Goal: Task Accomplishment & Management: Use online tool/utility

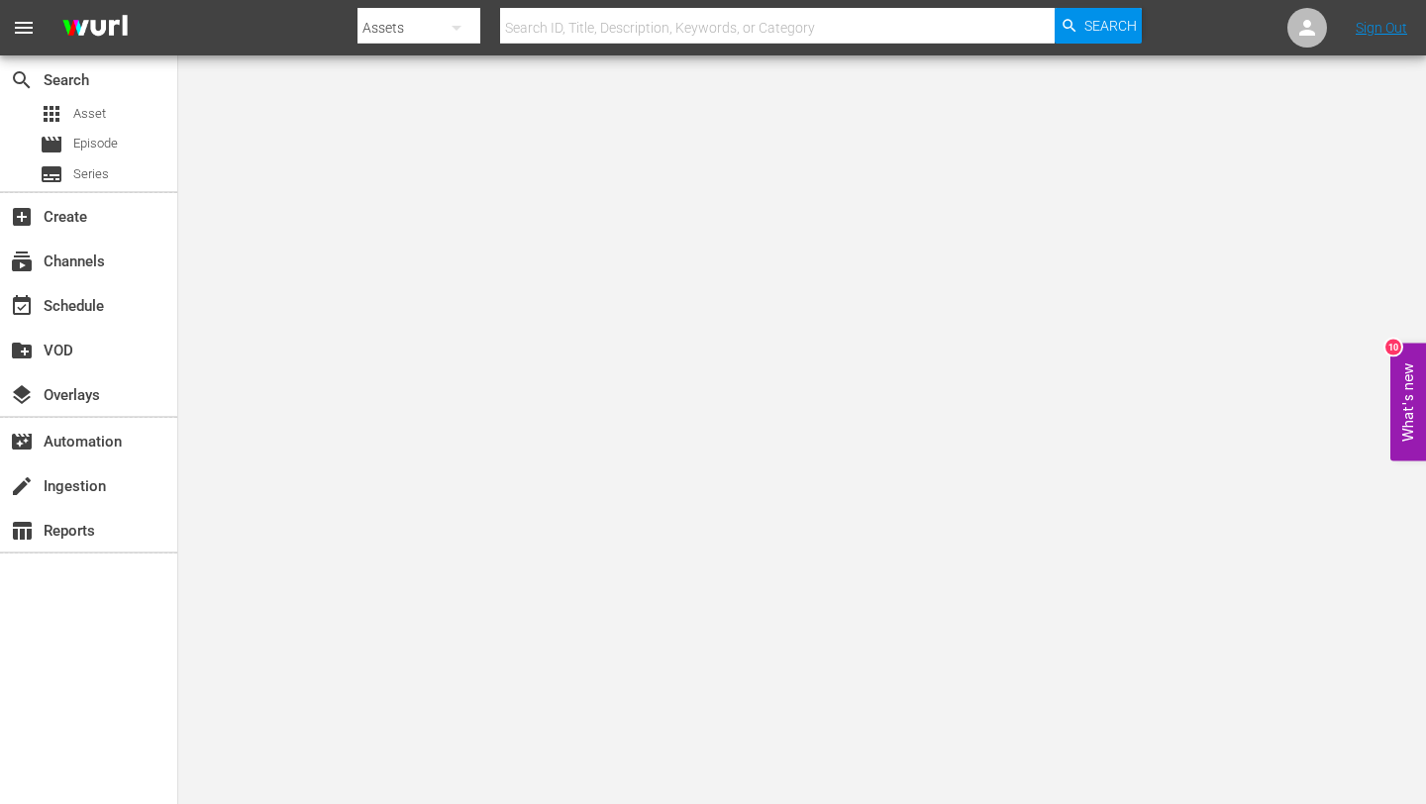
click at [604, 23] on input "text" at bounding box center [777, 28] width 555 height 48
paste input "talkSPORT (1979)"
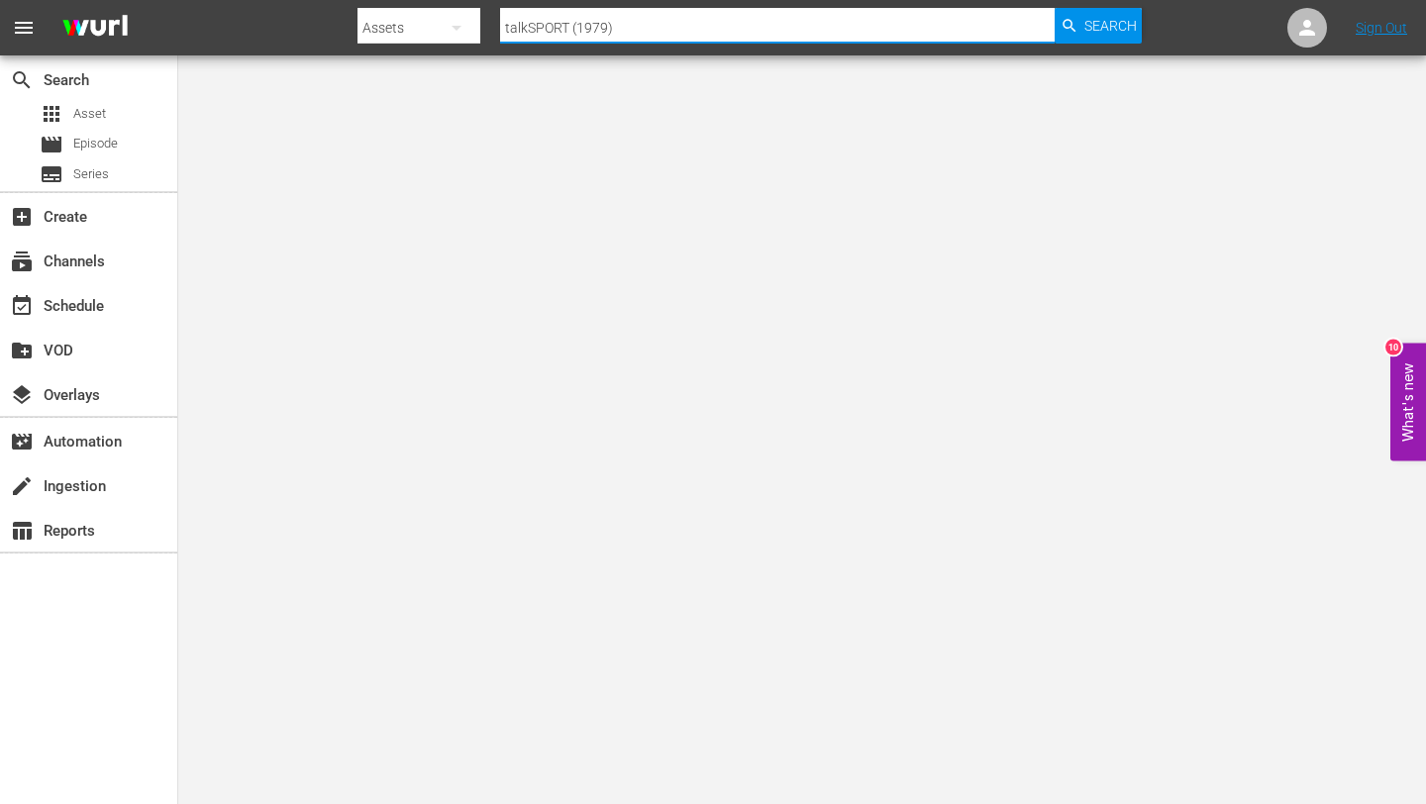
type input "talkSPORT (1979)"
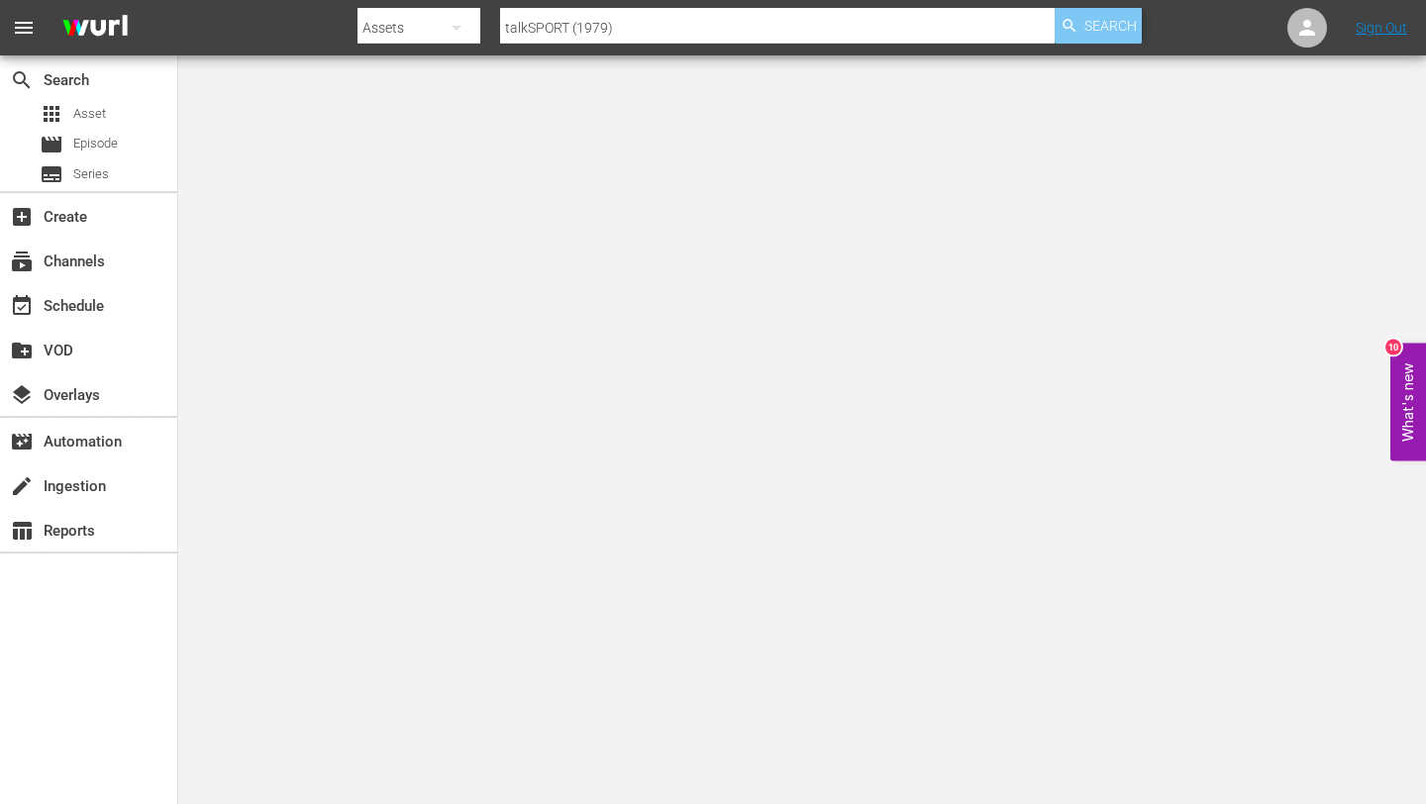
click at [1088, 40] on span "Search" at bounding box center [1111, 26] width 53 height 36
click at [95, 309] on div "event_available Schedule" at bounding box center [55, 303] width 111 height 18
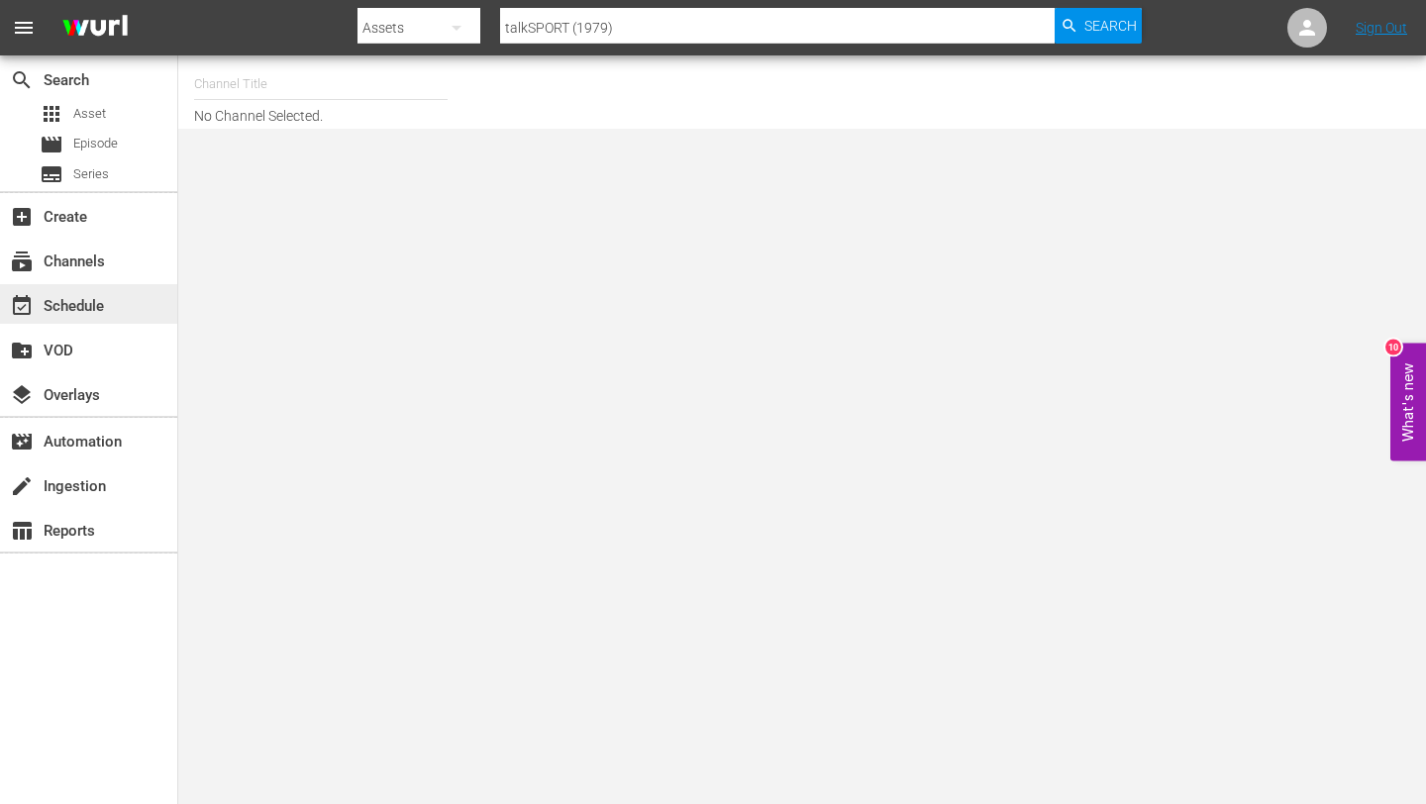
click at [111, 300] on div "event_available Schedule" at bounding box center [88, 304] width 177 height 40
click at [1105, 29] on span "Search" at bounding box center [1111, 26] width 53 height 36
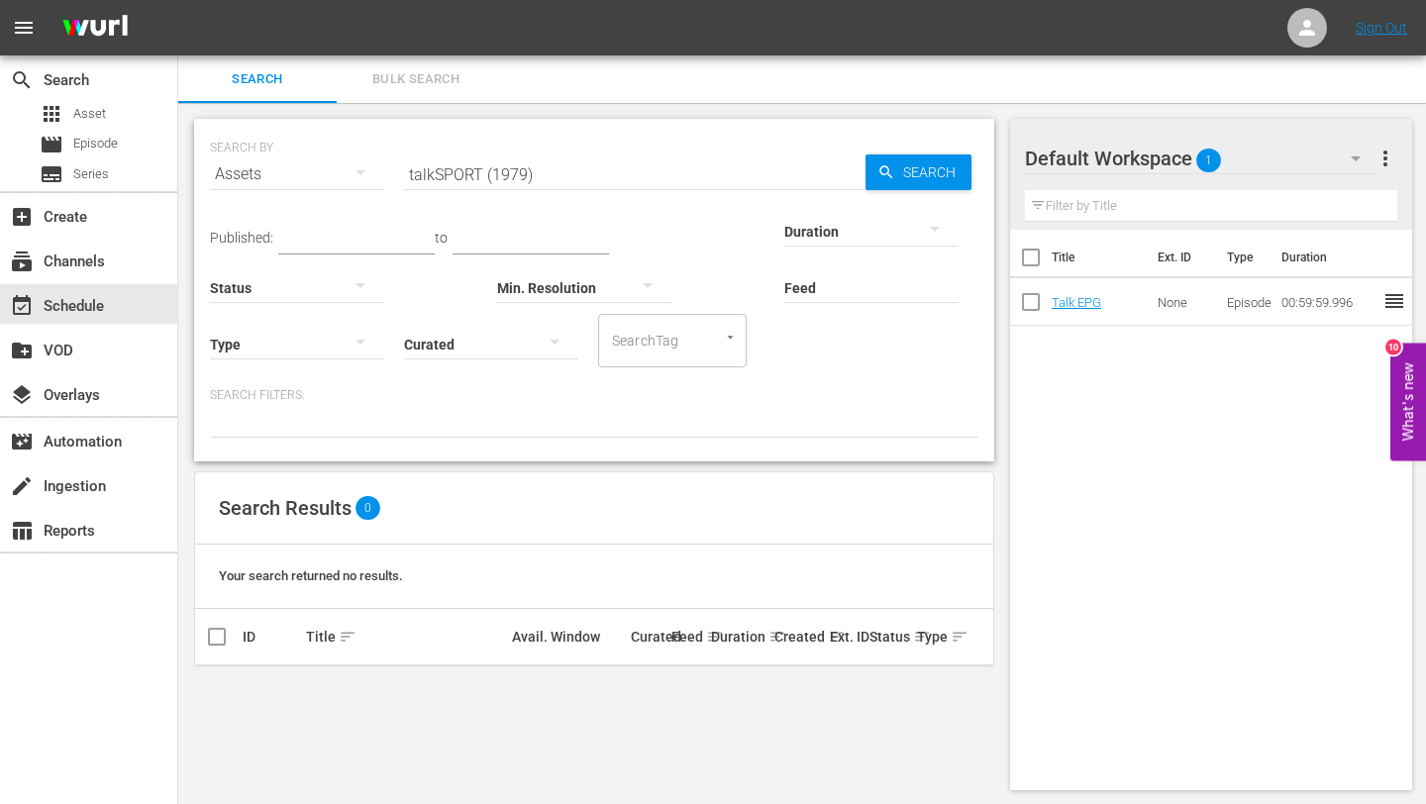
click at [402, 86] on span "Bulk Search" at bounding box center [416, 79] width 135 height 23
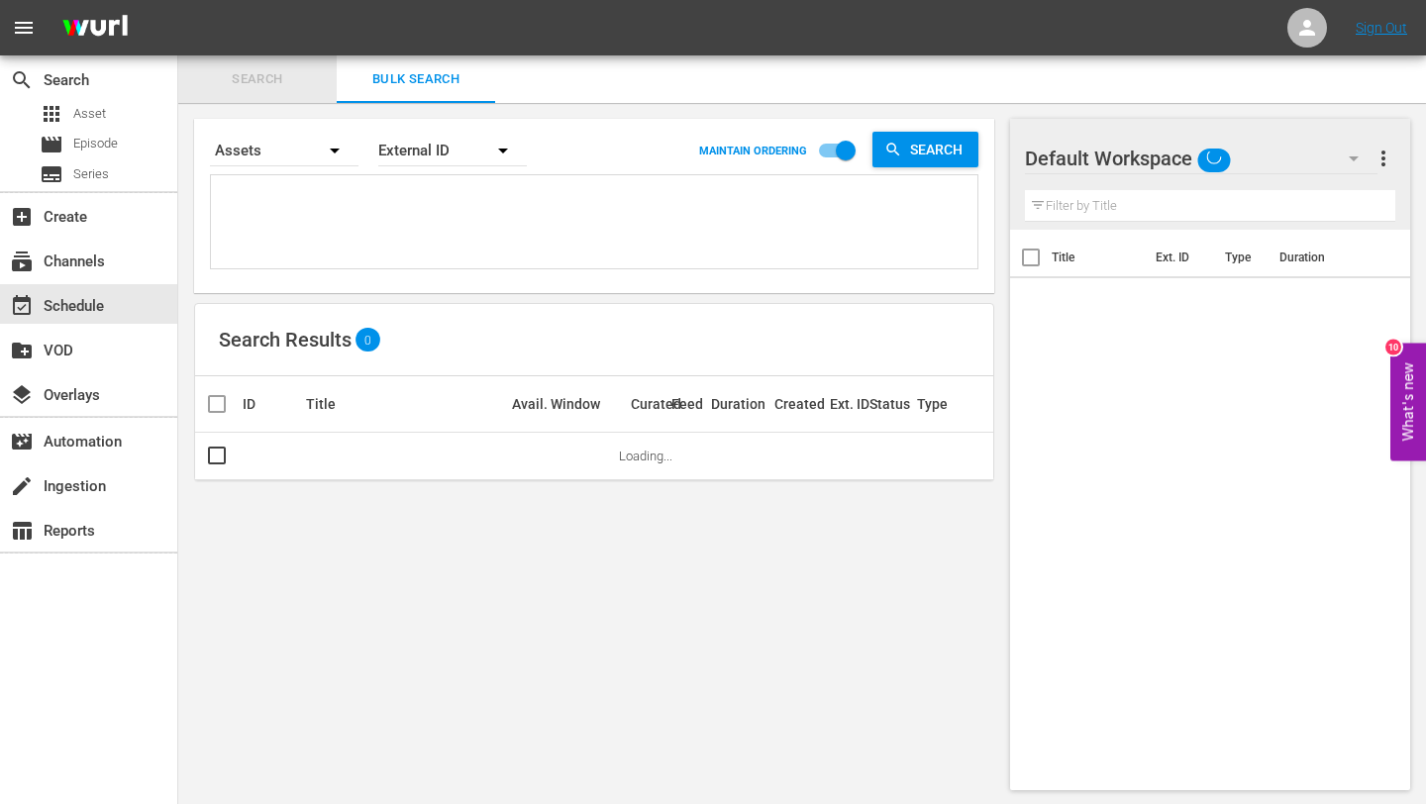
click at [294, 77] on span "Search" at bounding box center [257, 79] width 135 height 23
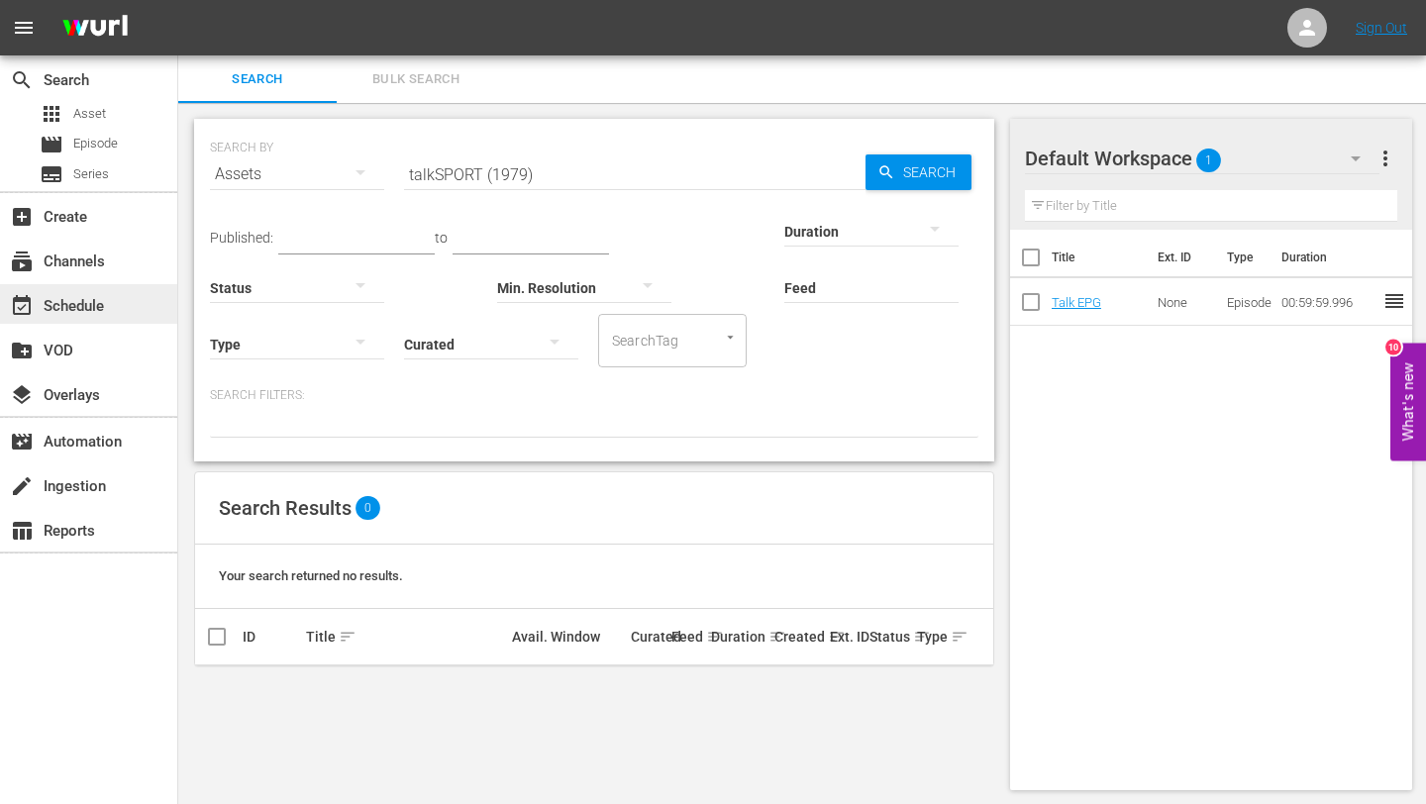
click at [102, 307] on div "event_available Schedule" at bounding box center [55, 303] width 111 height 18
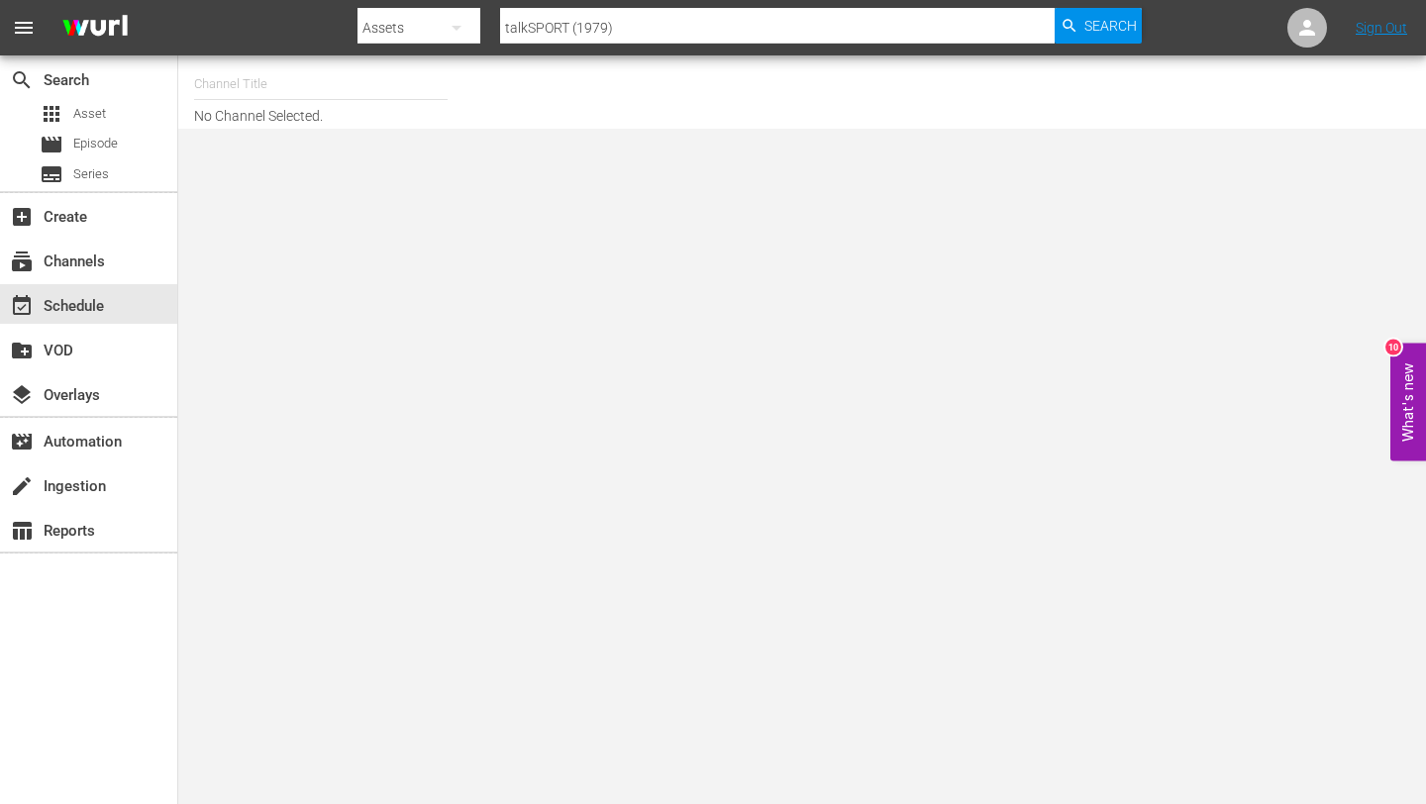
click at [623, 27] on input "talkSPORT (1979)" at bounding box center [777, 28] width 555 height 48
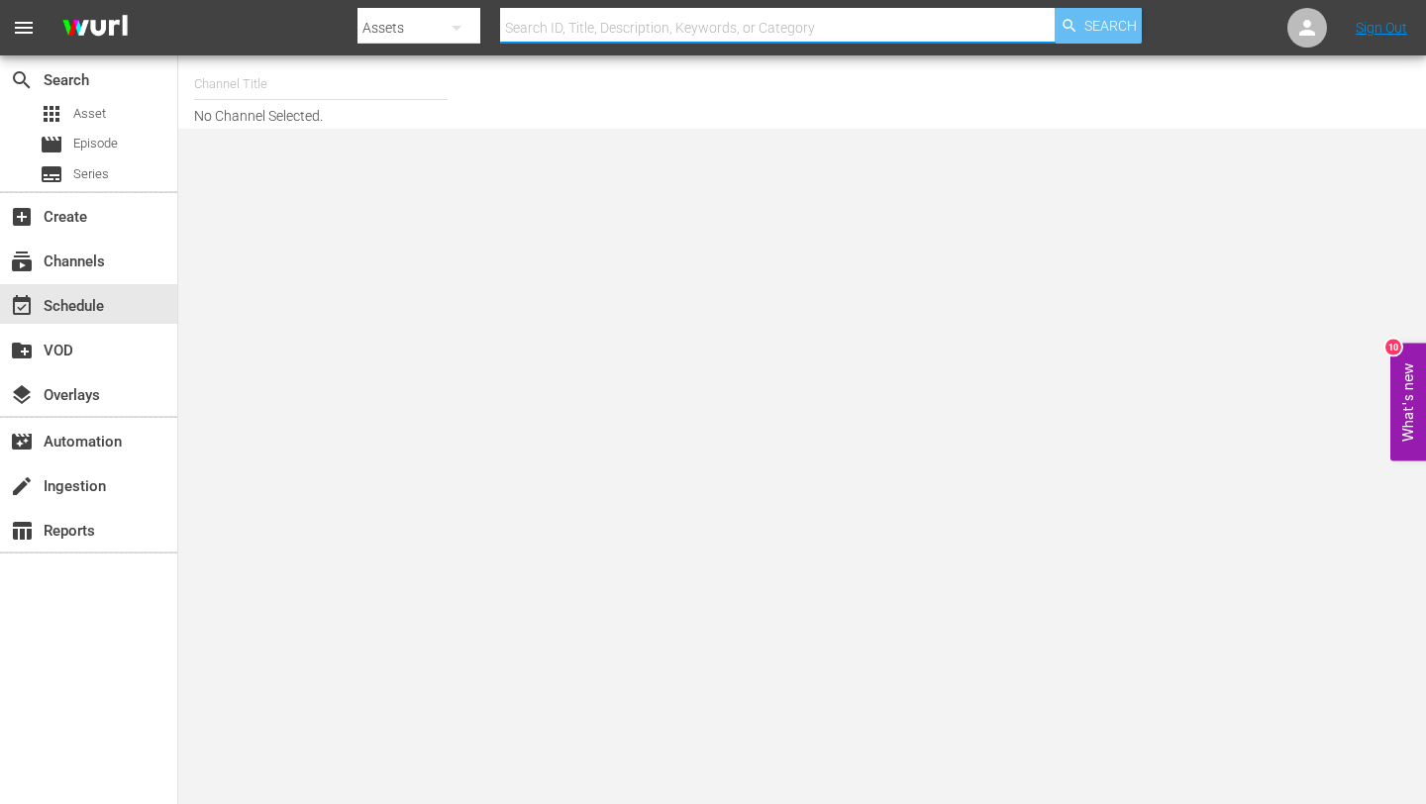
click at [1090, 32] on span "Search" at bounding box center [1111, 26] width 53 height 36
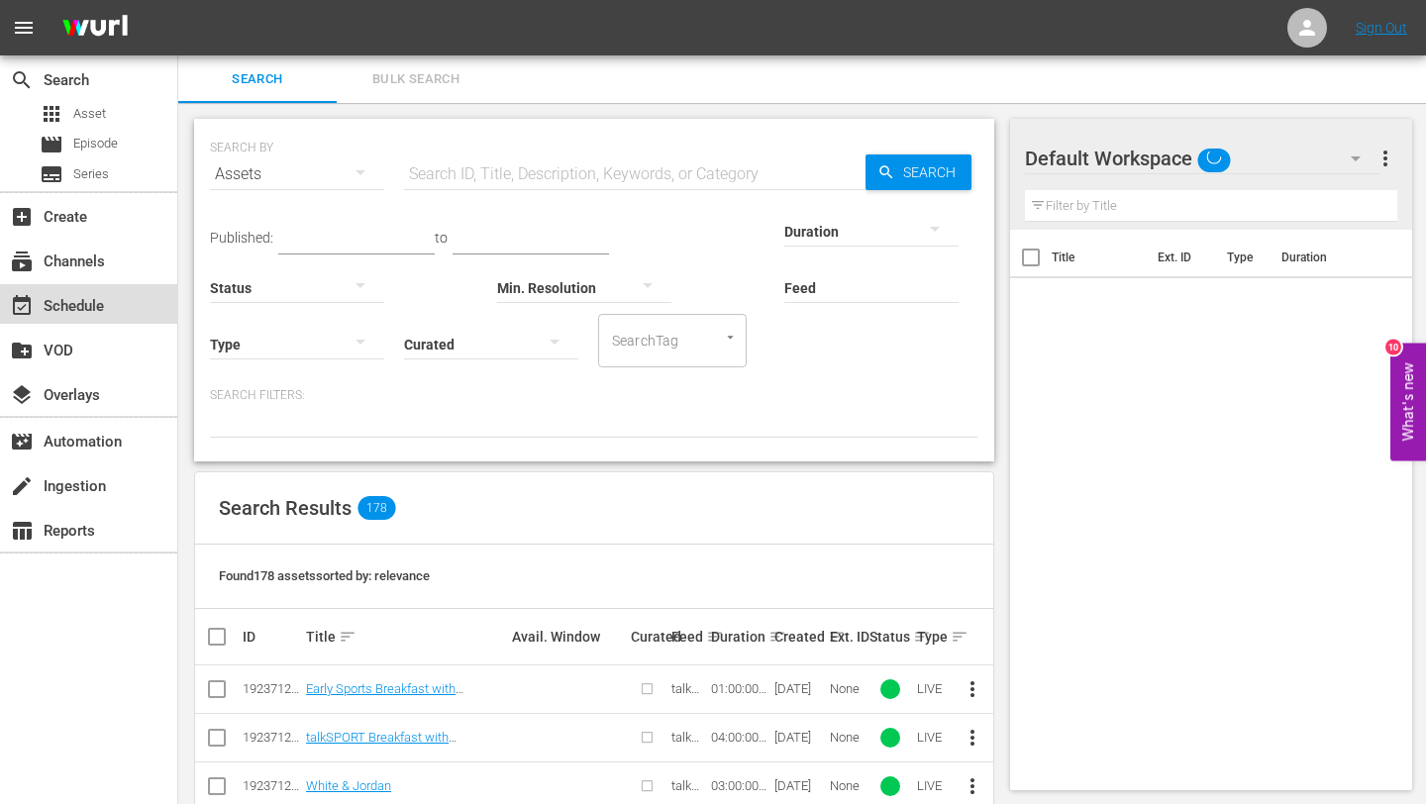
click at [57, 312] on div "event_available Schedule" at bounding box center [55, 303] width 111 height 18
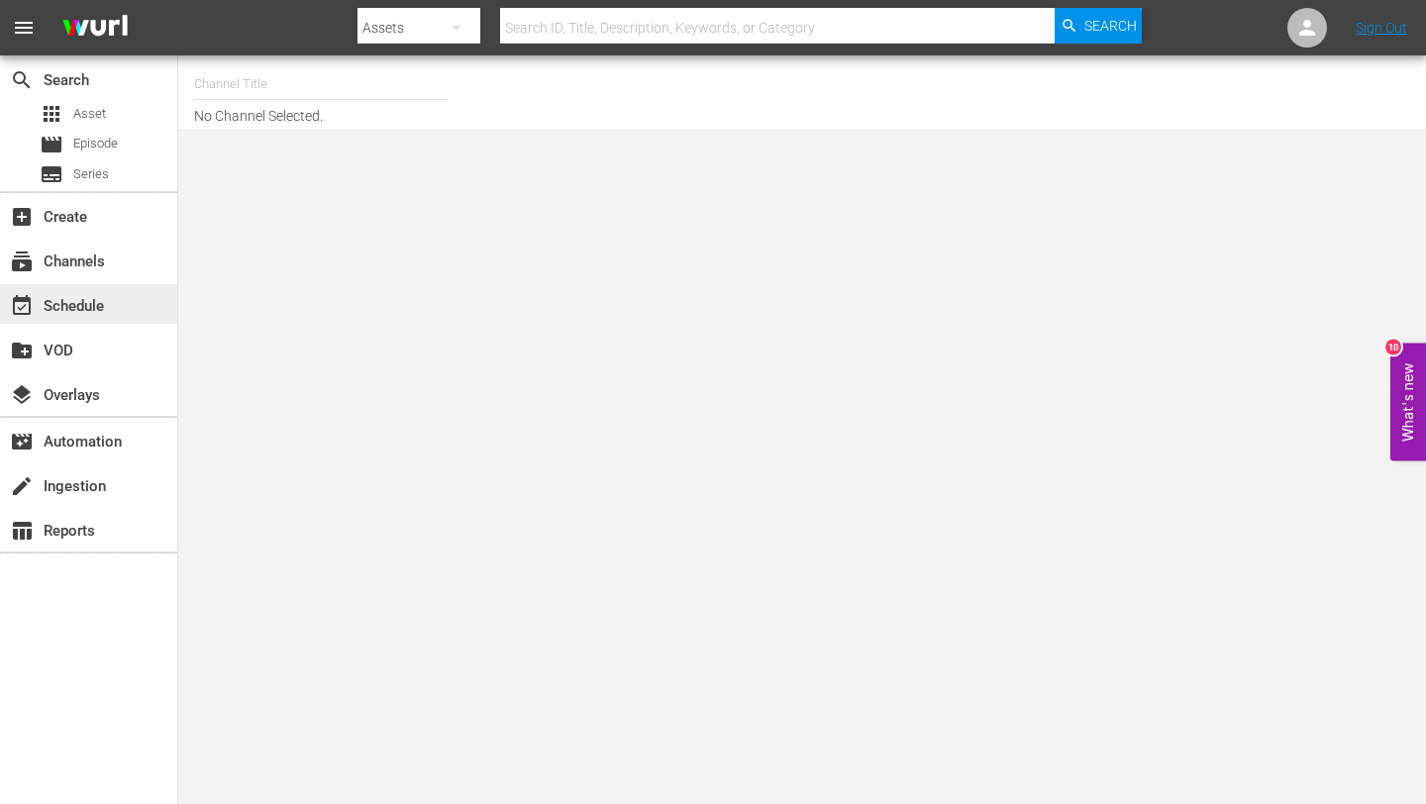
click at [119, 299] on div "event_available Schedule" at bounding box center [88, 304] width 177 height 40
click at [320, 89] on input "text" at bounding box center [321, 84] width 254 height 48
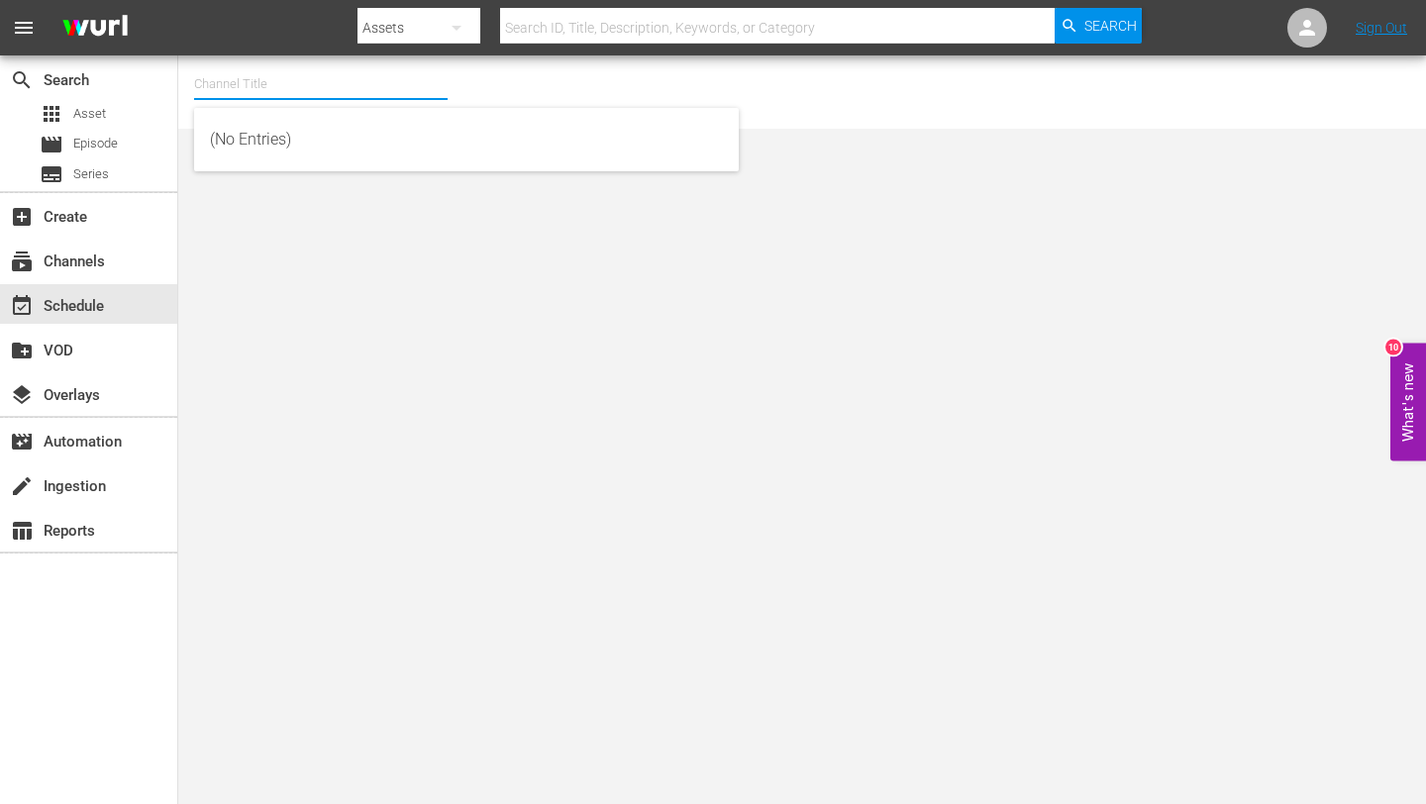
paste input "talkSPORT (1979)"
type input "talkSPORT (1979)"
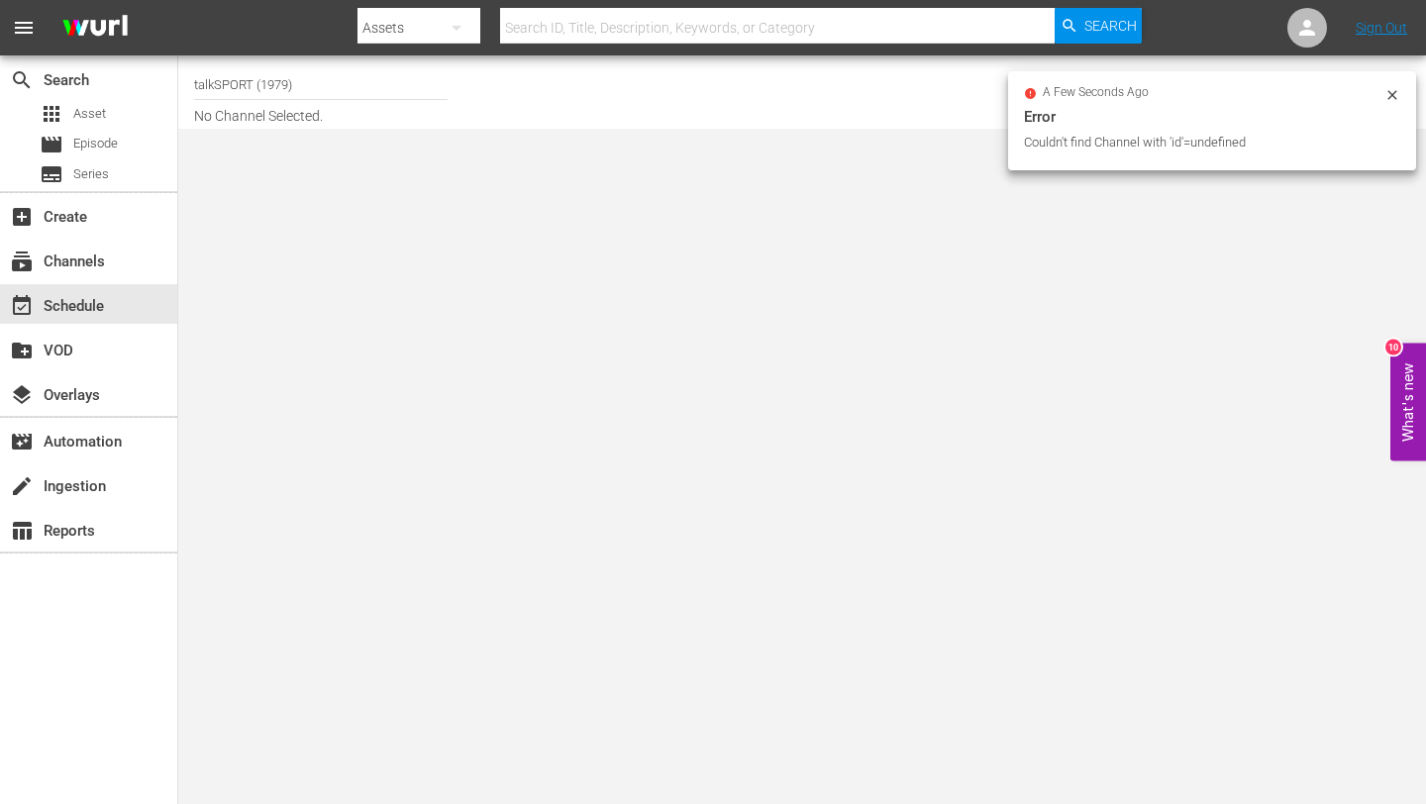
click at [319, 87] on input "talkSPORT (1979)" at bounding box center [321, 84] width 254 height 48
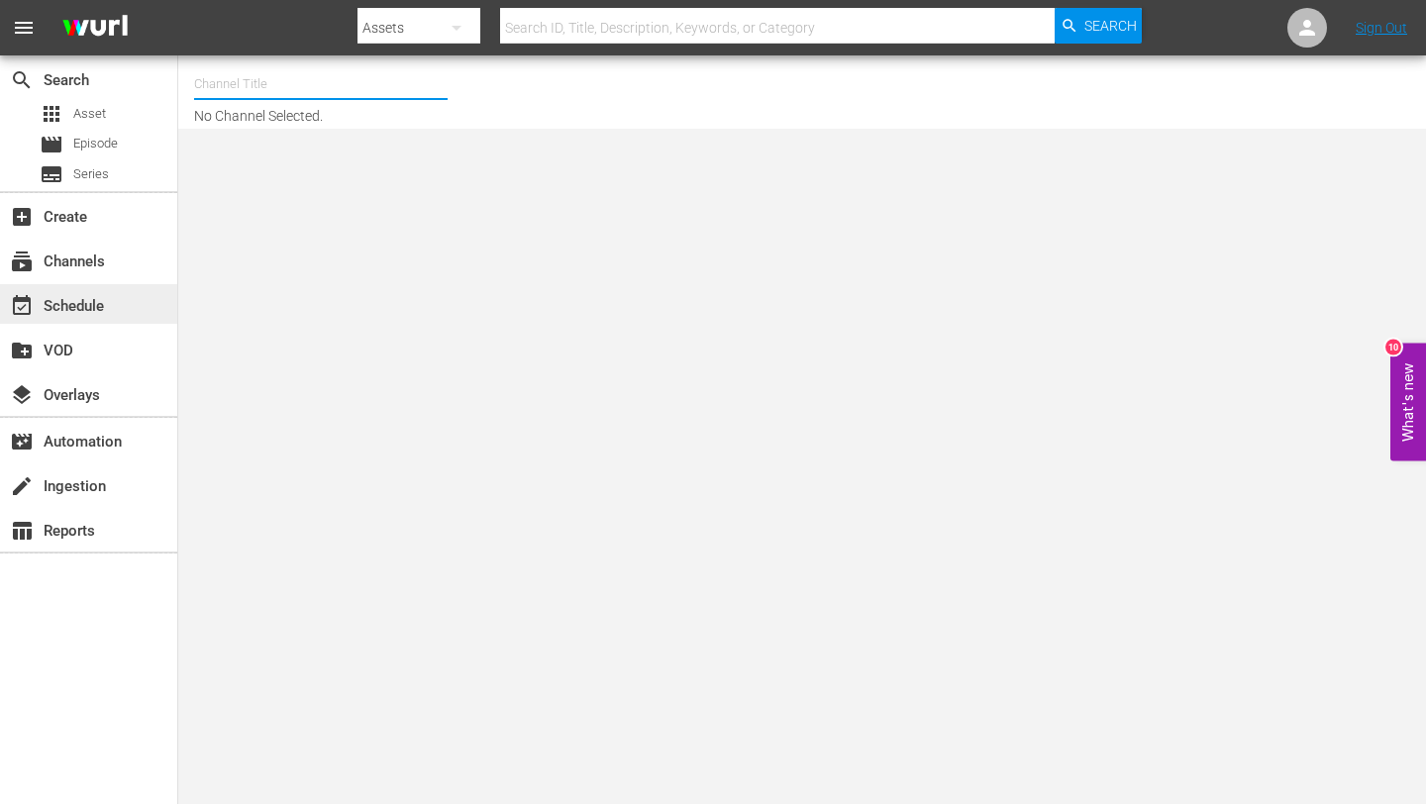
click at [89, 300] on div "event_available Schedule" at bounding box center [55, 303] width 111 height 18
click at [274, 97] on div "Channel Title" at bounding box center [321, 84] width 254 height 48
paste input "talkSPORT (1979)"
type input "talkSPORT (1979)"
click at [1392, 96] on div at bounding box center [1134, 91] width 553 height 63
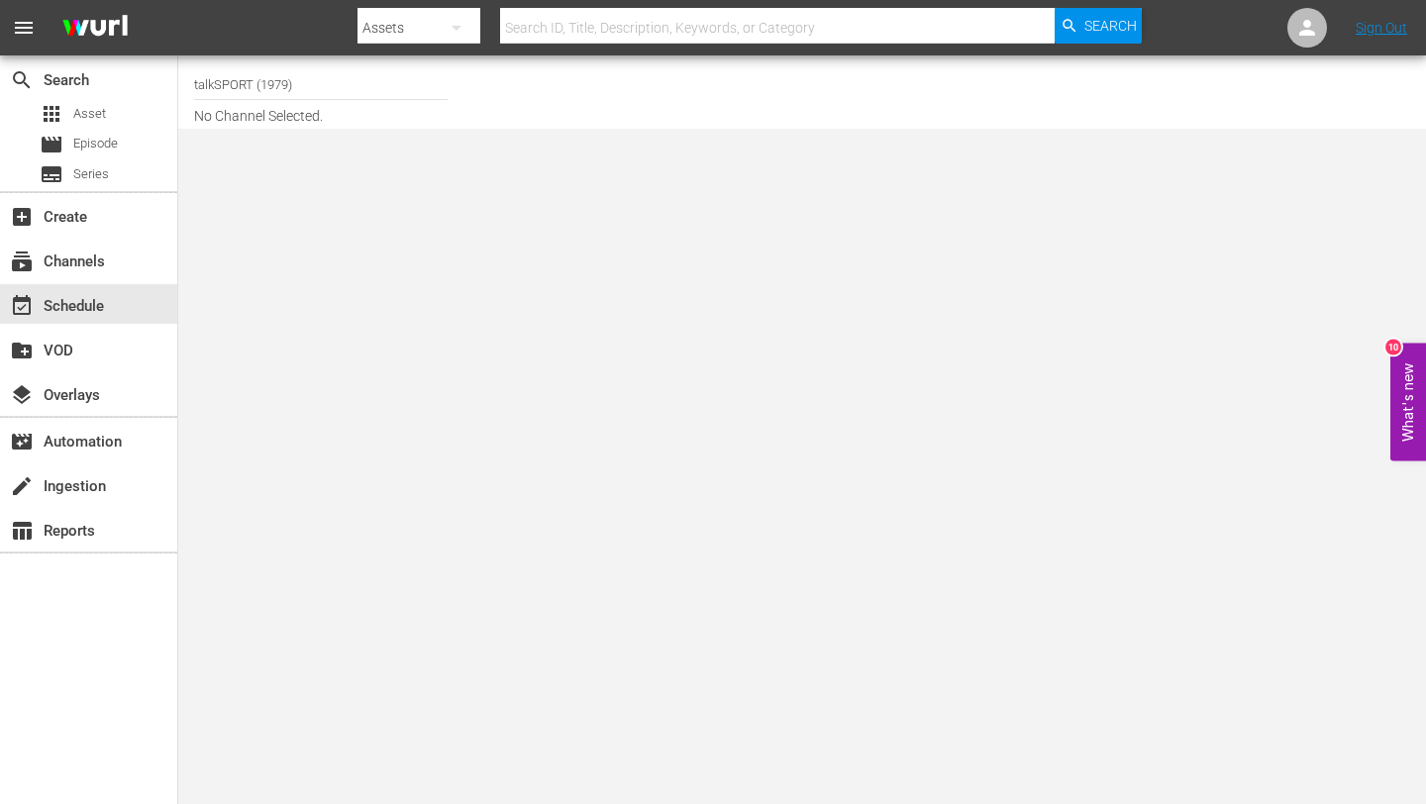
click at [323, 86] on input "talkSPORT (1979)" at bounding box center [321, 84] width 254 height 48
click at [331, 102] on input "talkSPORT (1979)" at bounding box center [321, 84] width 254 height 48
click at [345, 94] on input "talkSPORT (1979)" at bounding box center [321, 84] width 254 height 48
click at [316, 83] on input "talkSPORT (1979)" at bounding box center [321, 84] width 254 height 48
click at [110, 307] on div "event_available Schedule" at bounding box center [55, 303] width 111 height 18
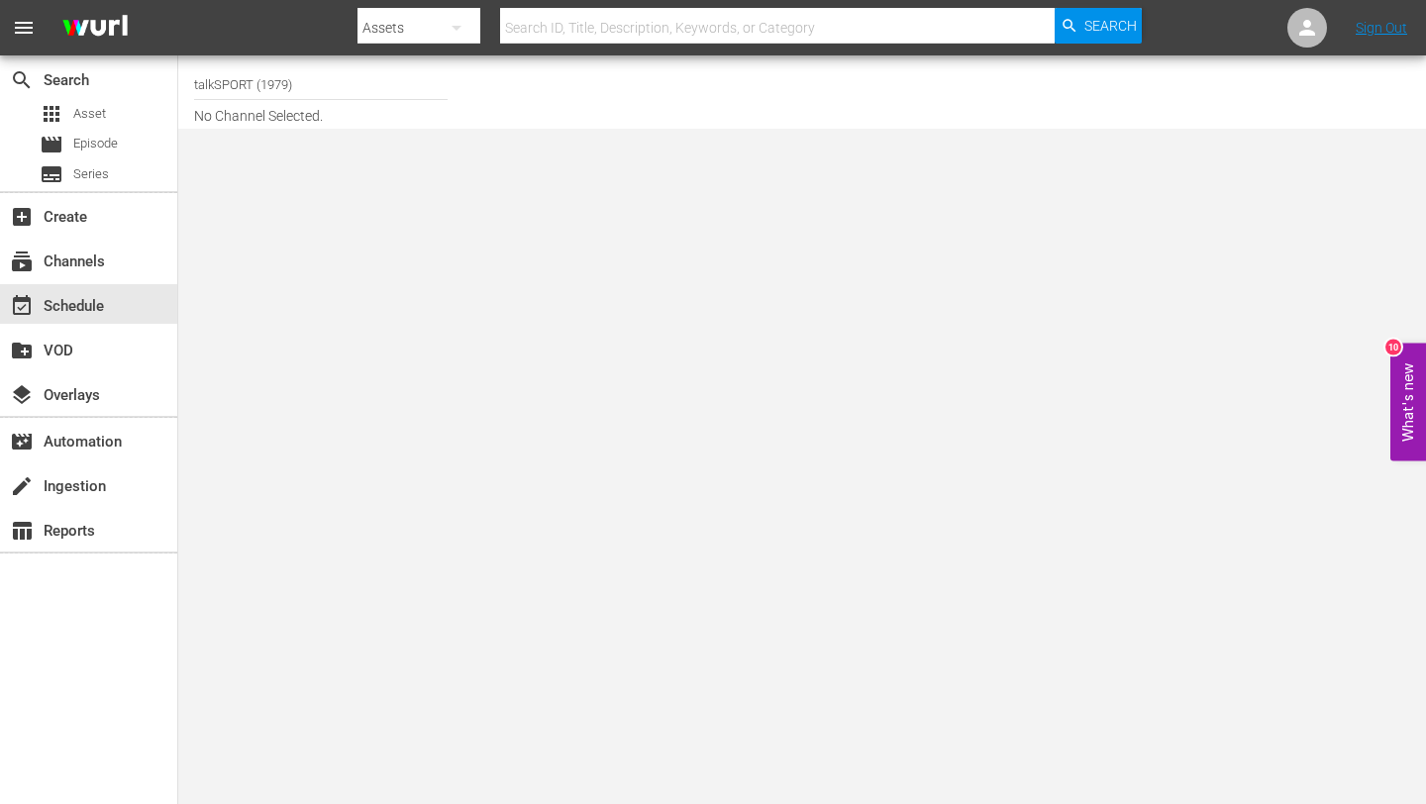
click at [336, 73] on input "talkSPORT (1979)" at bounding box center [321, 84] width 254 height 48
click at [52, 297] on div "event_available Schedule" at bounding box center [55, 303] width 111 height 18
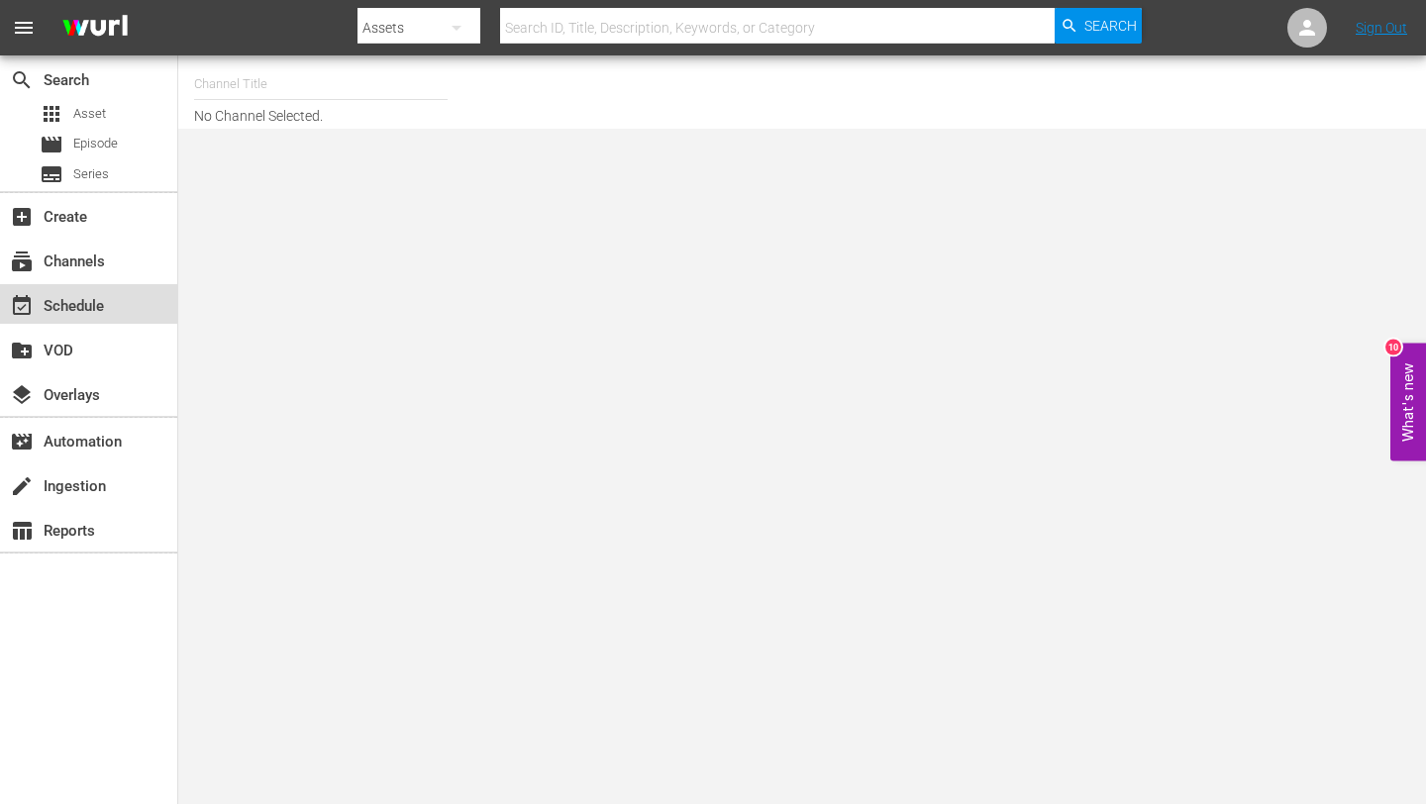
click at [52, 298] on div "event_available Schedule" at bounding box center [55, 303] width 111 height 18
click at [305, 94] on input "text" at bounding box center [321, 84] width 254 height 48
paste input "talkSPORT (1979)"
type input "talkSPORT (1979)"
click at [339, 86] on input "talkSPORT (1979)" at bounding box center [321, 84] width 254 height 48
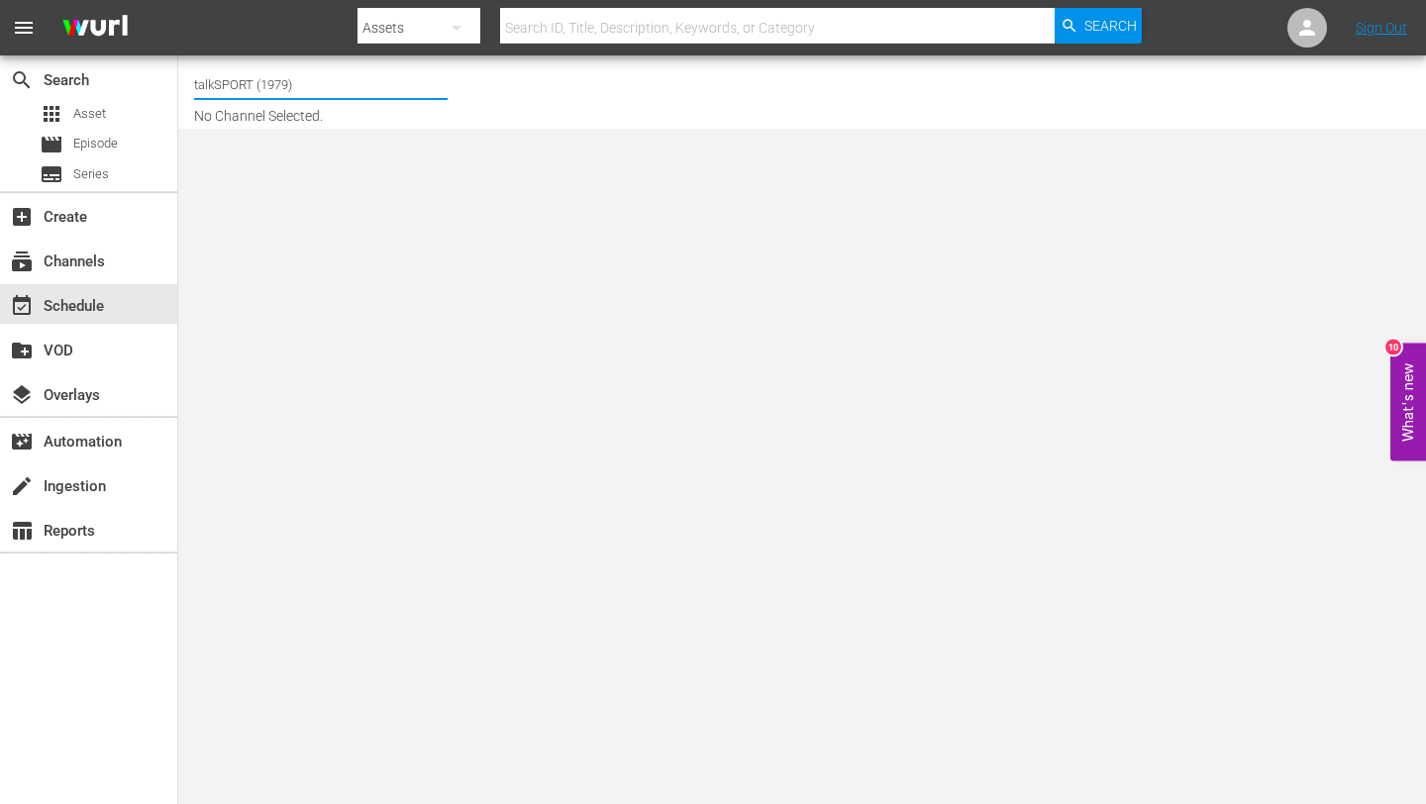
drag, startPoint x: 349, startPoint y: 88, endPoint x: 254, endPoint y: 88, distance: 95.1
click at [254, 88] on input "talkSPORT (1979)" at bounding box center [321, 84] width 254 height 48
type input "talkSPORT"
click at [353, 80] on input "talkSPORT" at bounding box center [321, 84] width 254 height 48
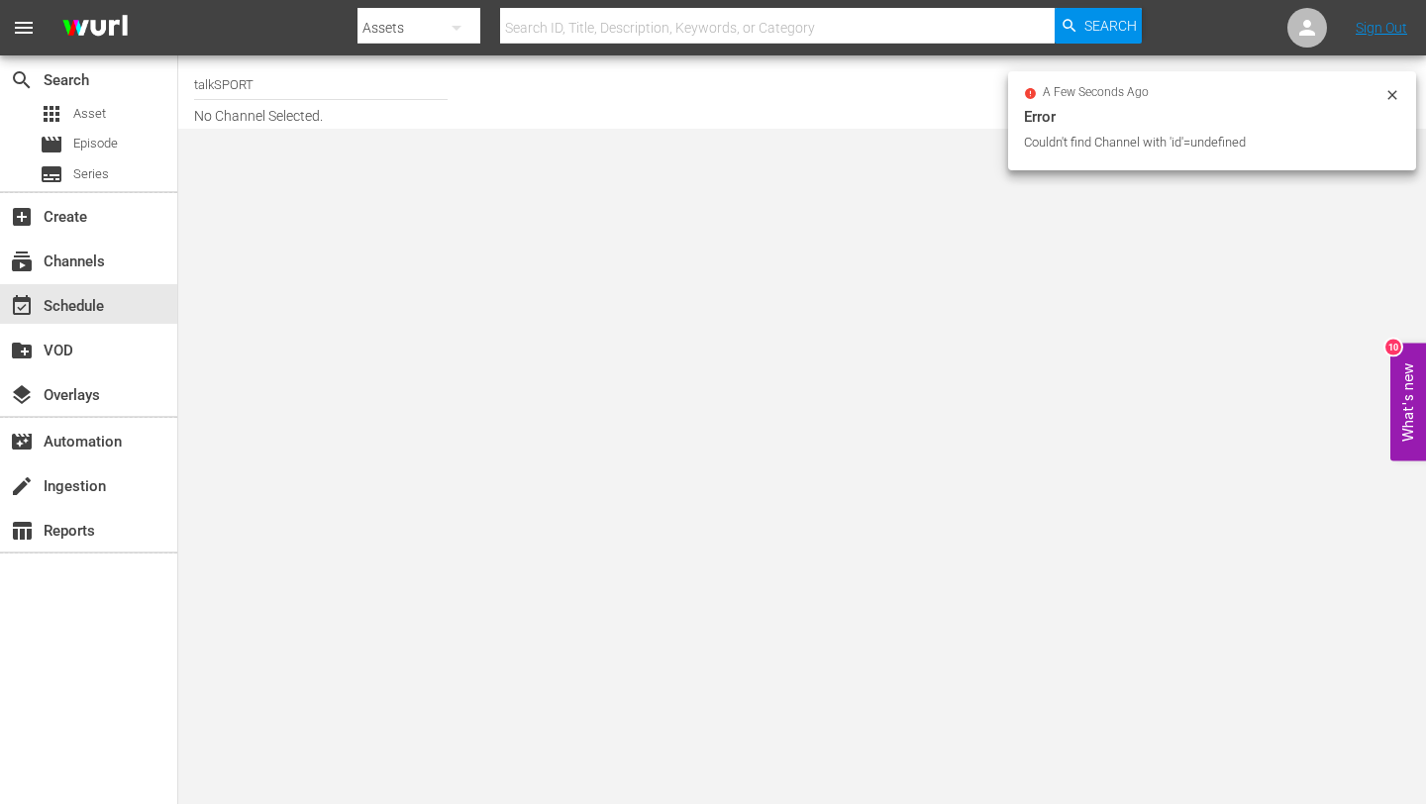
click at [310, 81] on input "talkSPORT" at bounding box center [321, 84] width 254 height 48
click at [393, 74] on input "talkSPORT" at bounding box center [321, 84] width 254 height 48
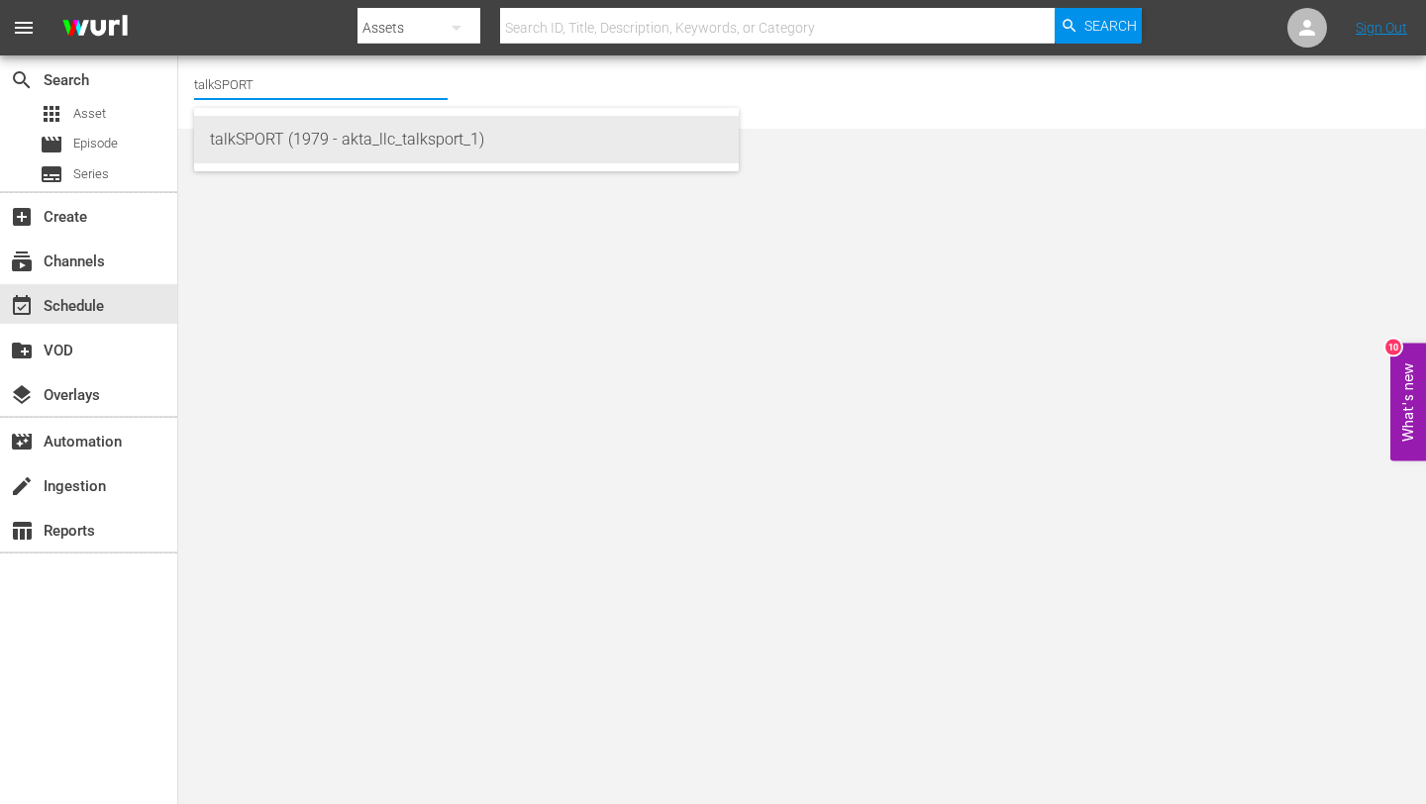
click at [437, 141] on div "talkSPORT (1979 - akta_llc_talksport_1)" at bounding box center [466, 140] width 513 height 48
type input "talkSPORT (1979 - akta_llc_talksport_1)"
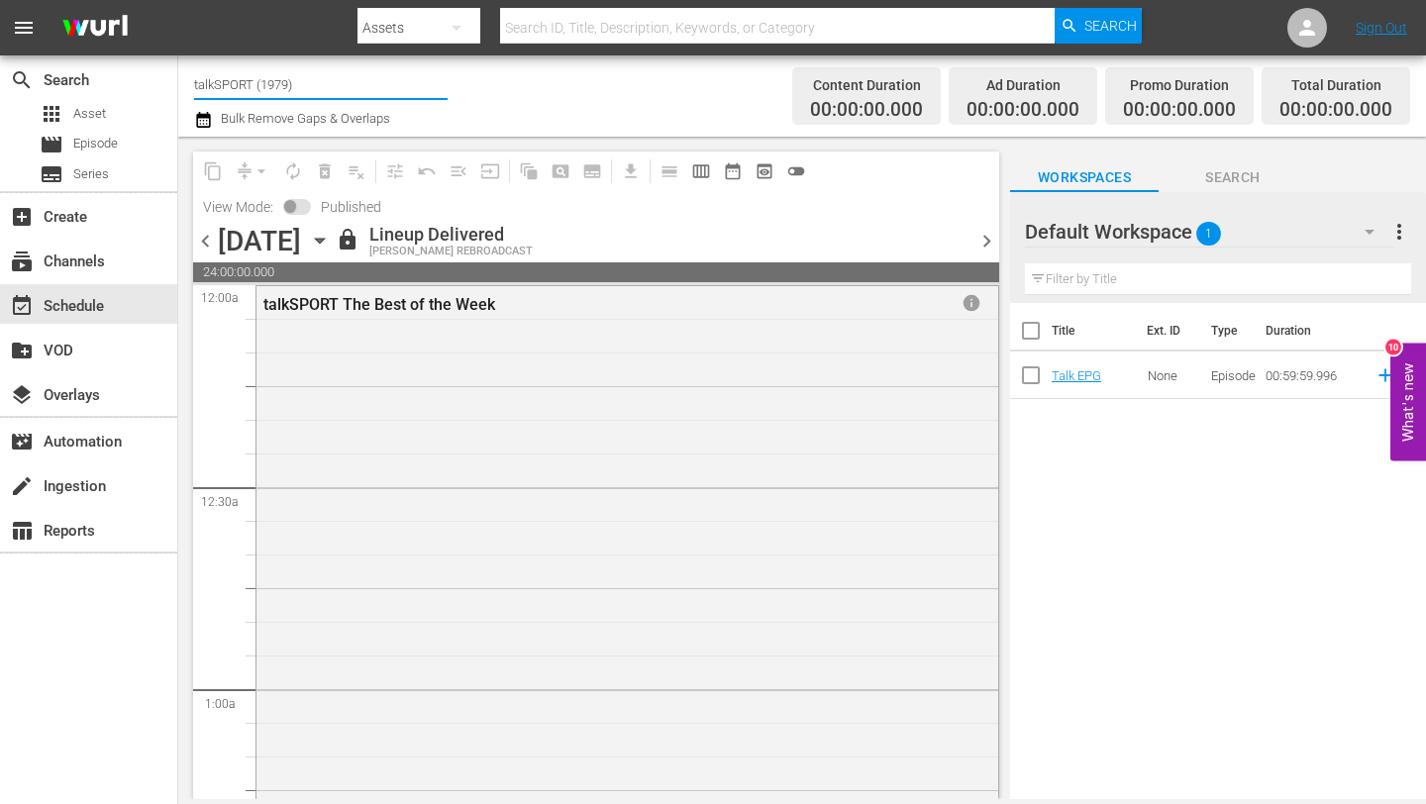
drag, startPoint x: 403, startPoint y: 85, endPoint x: 253, endPoint y: 83, distance: 150.6
click at [253, 83] on input "talkSPORT (1979)" at bounding box center [321, 84] width 254 height 48
type input "talkSPORT"
click at [51, 307] on div "event_available Schedule" at bounding box center [55, 303] width 111 height 18
click at [402, 92] on input "talkSPORT" at bounding box center [321, 84] width 254 height 48
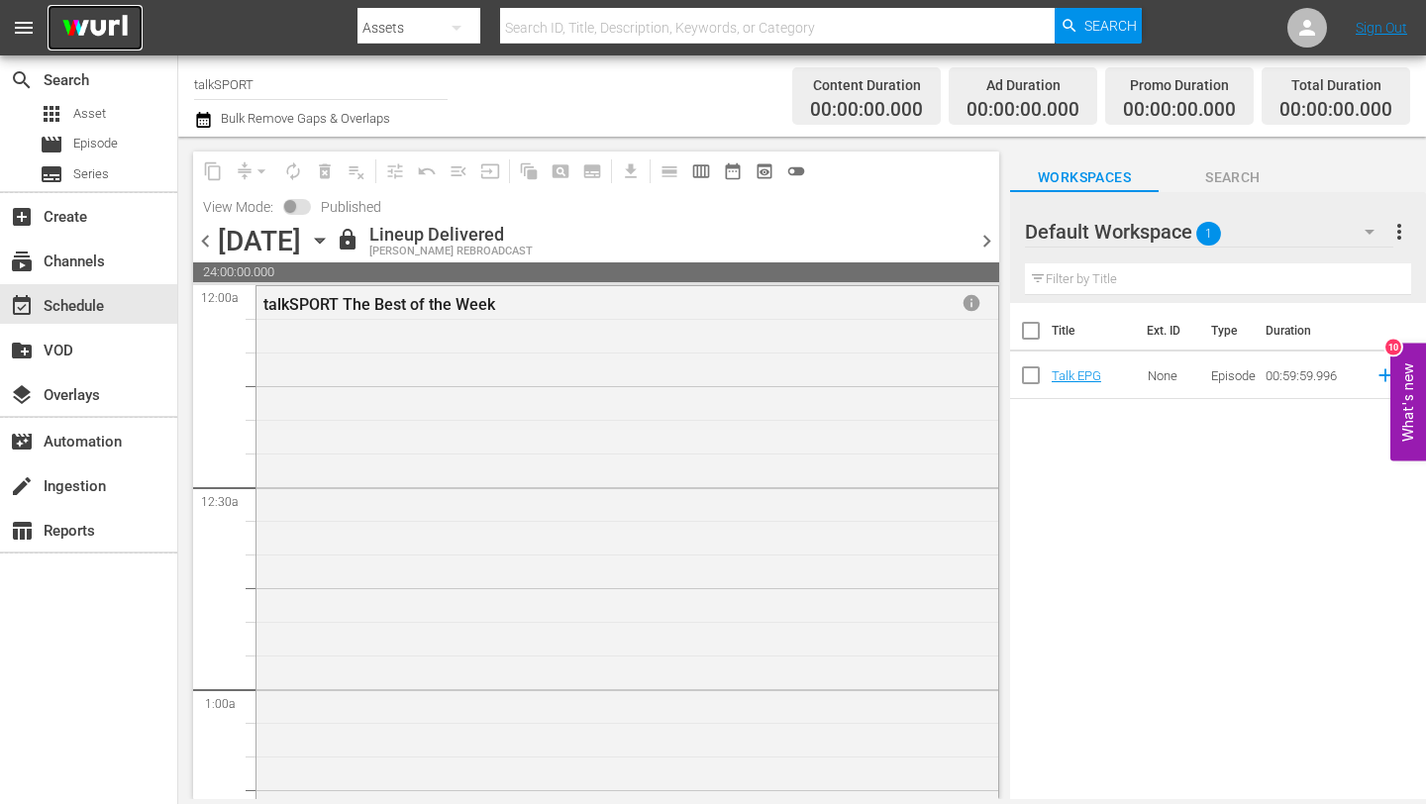
click at [99, 27] on img at bounding box center [95, 28] width 95 height 47
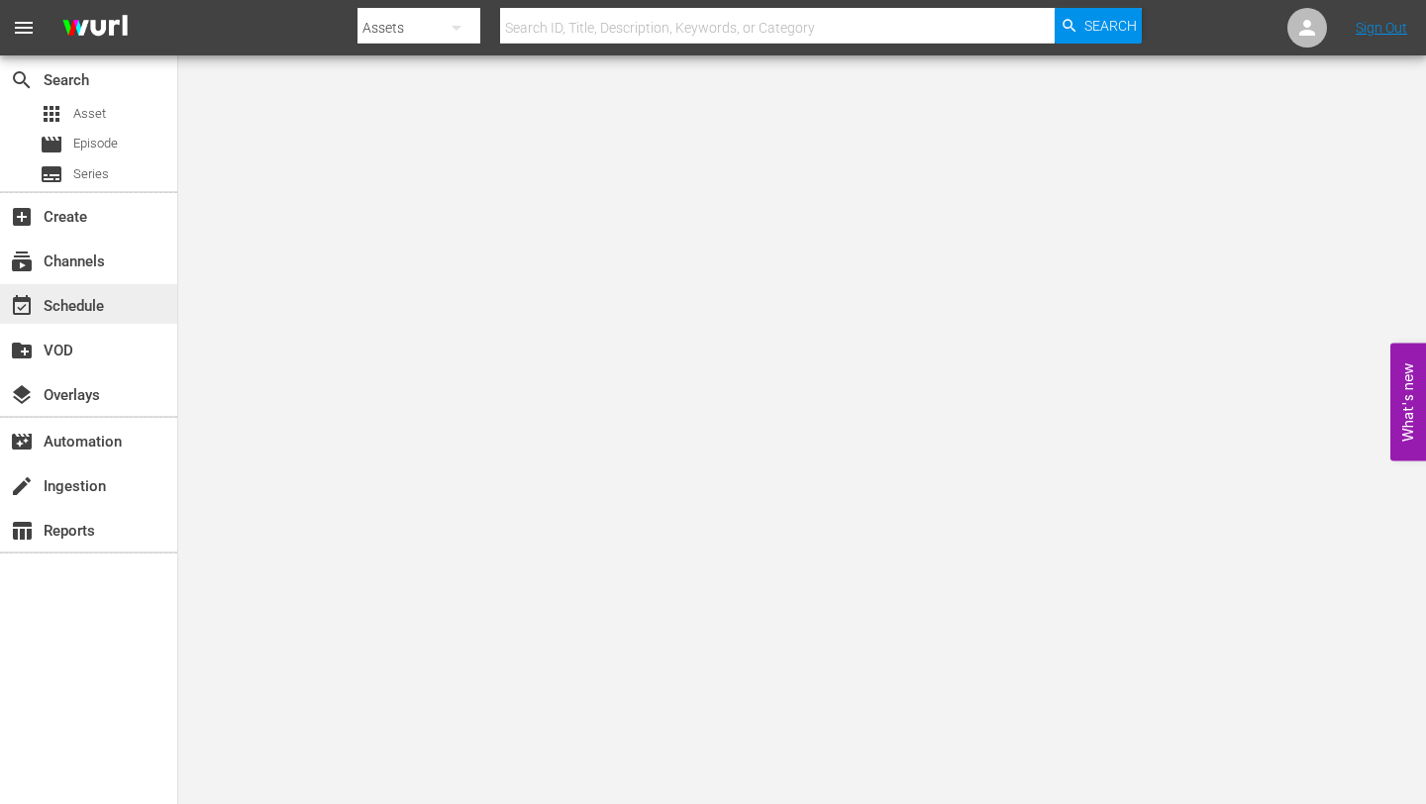
click at [44, 299] on div "event_available Schedule" at bounding box center [55, 303] width 111 height 18
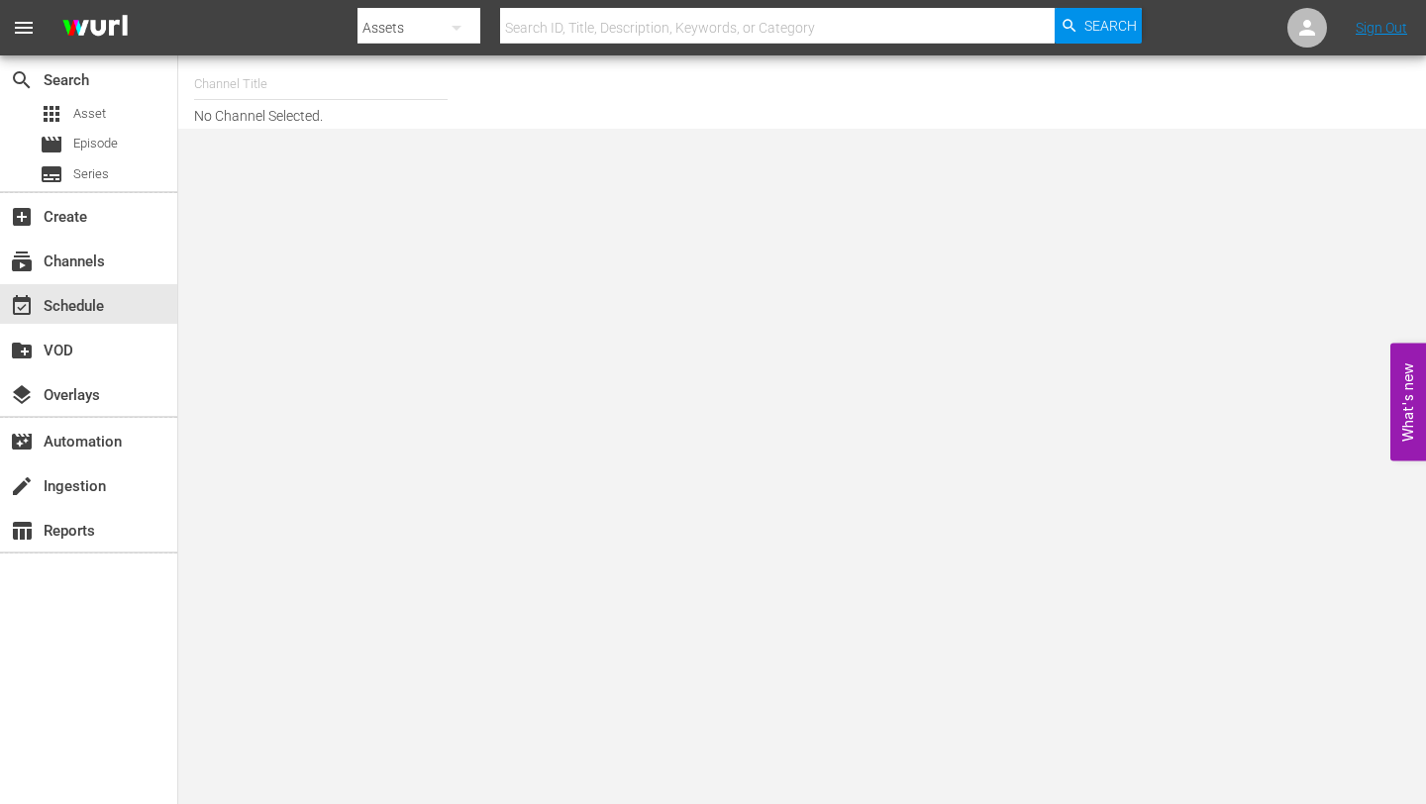
click at [340, 85] on input "text" at bounding box center [321, 84] width 254 height 48
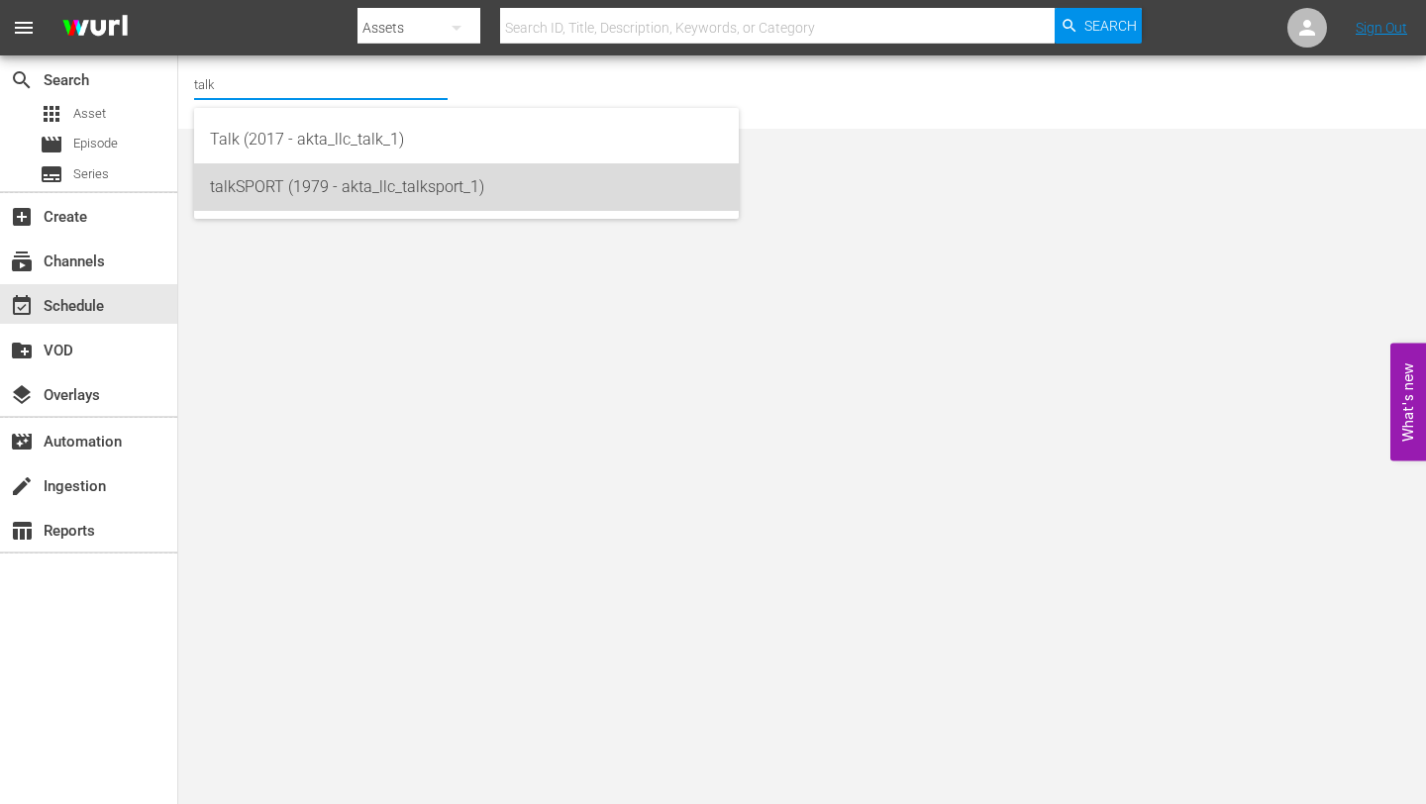
click at [440, 185] on div "talkSPORT (1979 - akta_llc_talksport_1)" at bounding box center [466, 187] width 513 height 48
type input "talkSPORT (1979 - akta_llc_talksport_1)"
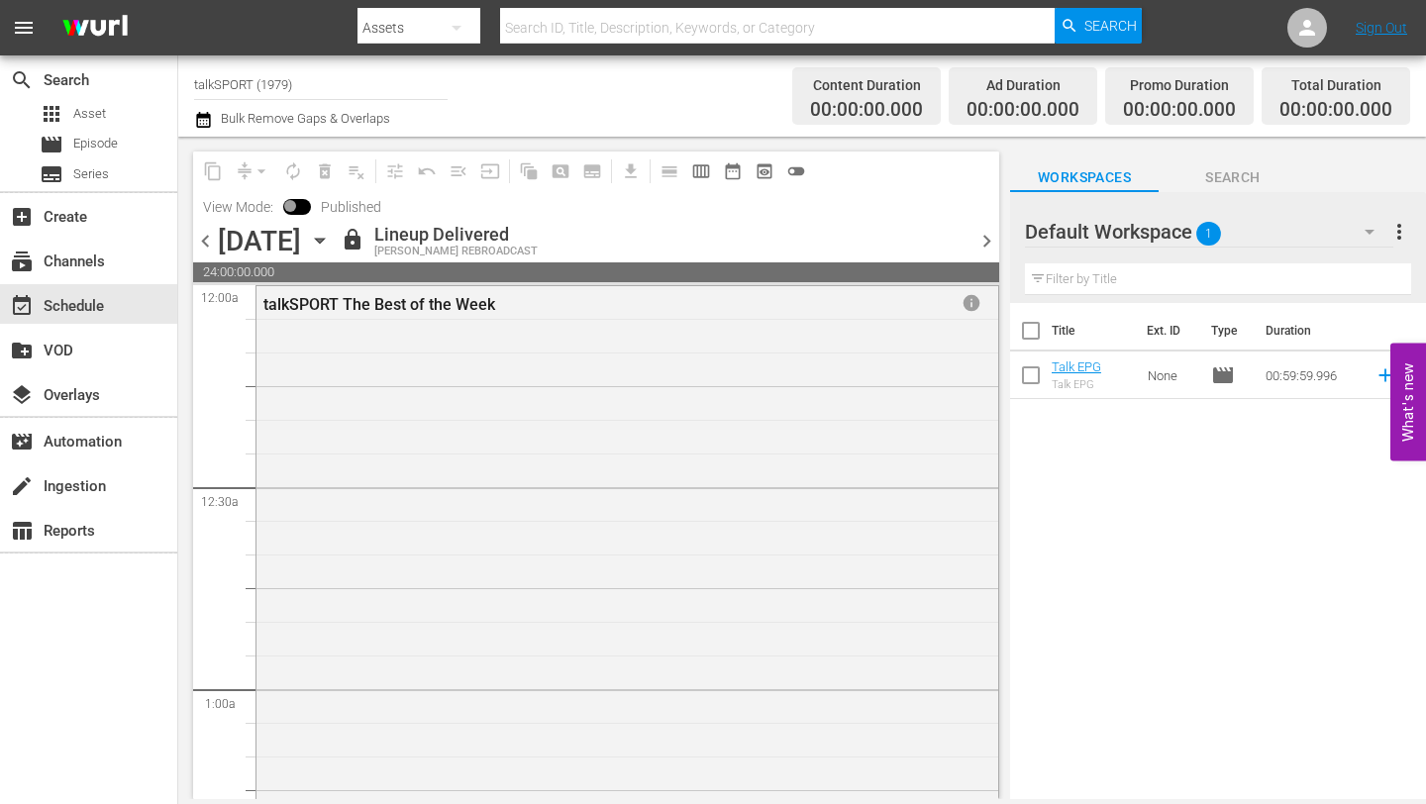
click at [301, 247] on div "[DATE]" at bounding box center [259, 241] width 83 height 33
click at [324, 241] on icon "button" at bounding box center [319, 241] width 9 height 5
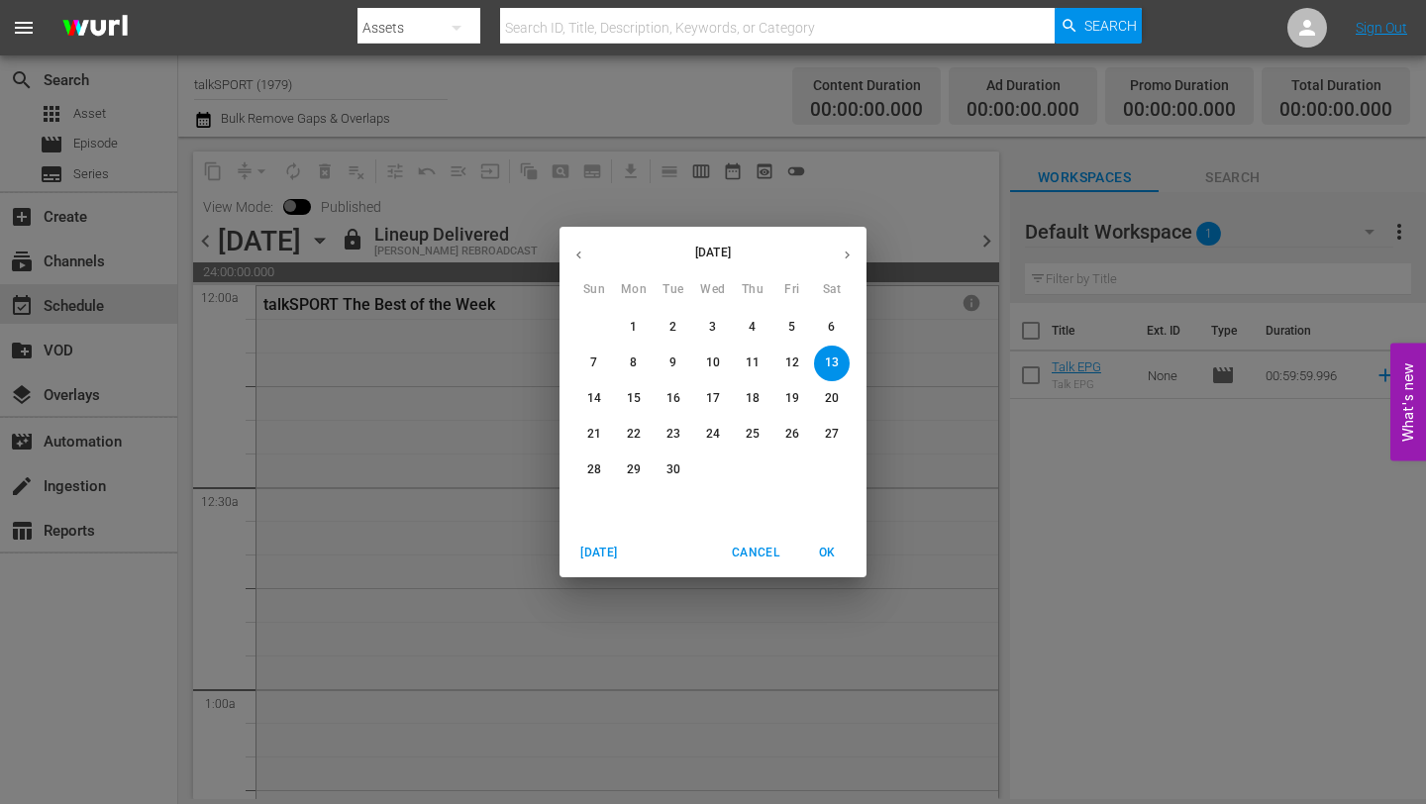
click at [721, 253] on p "September 2025" at bounding box center [713, 253] width 230 height 18
click at [741, 550] on span "Cancel" at bounding box center [756, 553] width 48 height 21
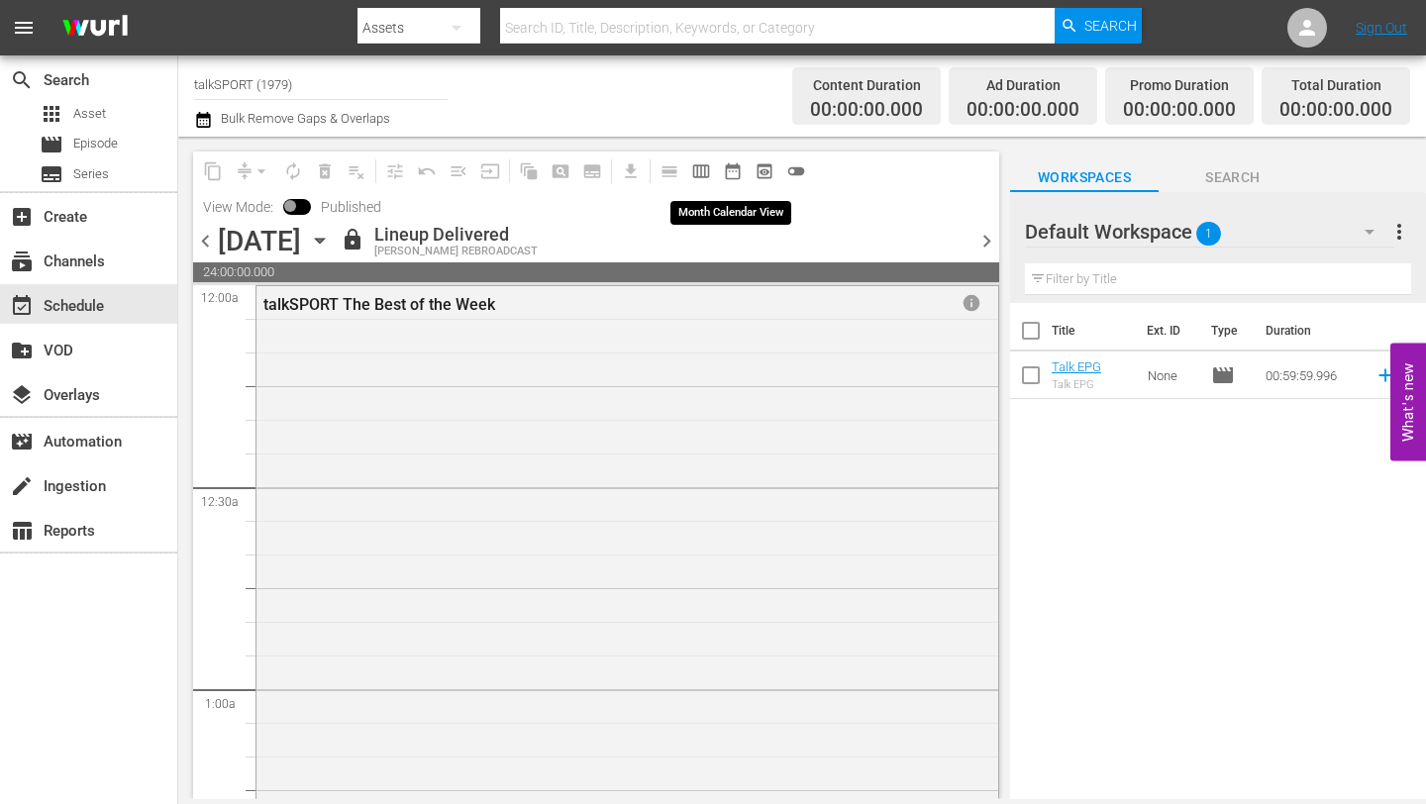
click at [742, 175] on span "date_range_outlined" at bounding box center [733, 171] width 20 height 20
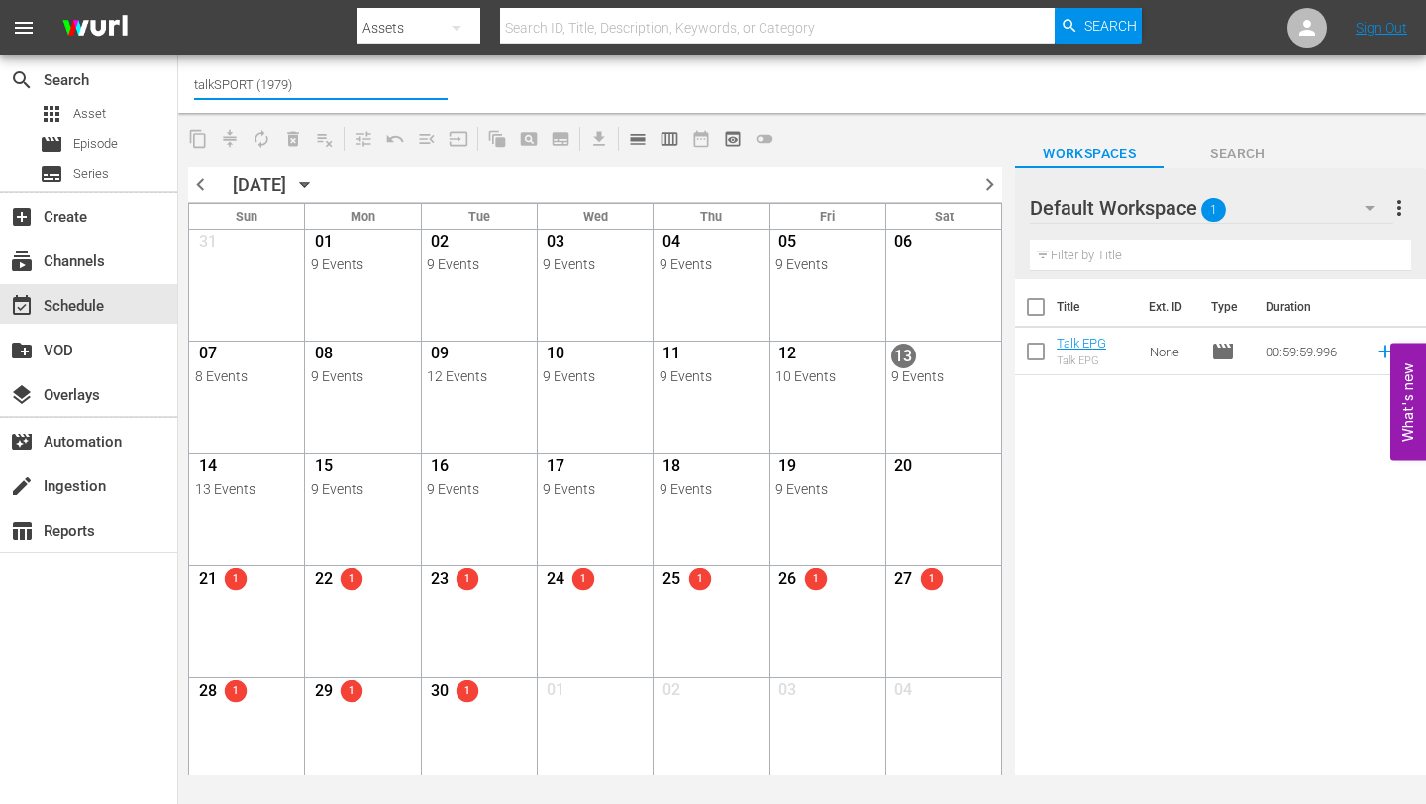
click at [312, 78] on input "talkSPORT (1979)" at bounding box center [321, 84] width 254 height 48
click at [108, 307] on div "event_available Schedule" at bounding box center [55, 303] width 111 height 18
click at [310, 83] on input "talkSPORT (1979)" at bounding box center [321, 84] width 254 height 48
click at [317, 91] on input "talkSPORT (1979)" at bounding box center [321, 84] width 254 height 48
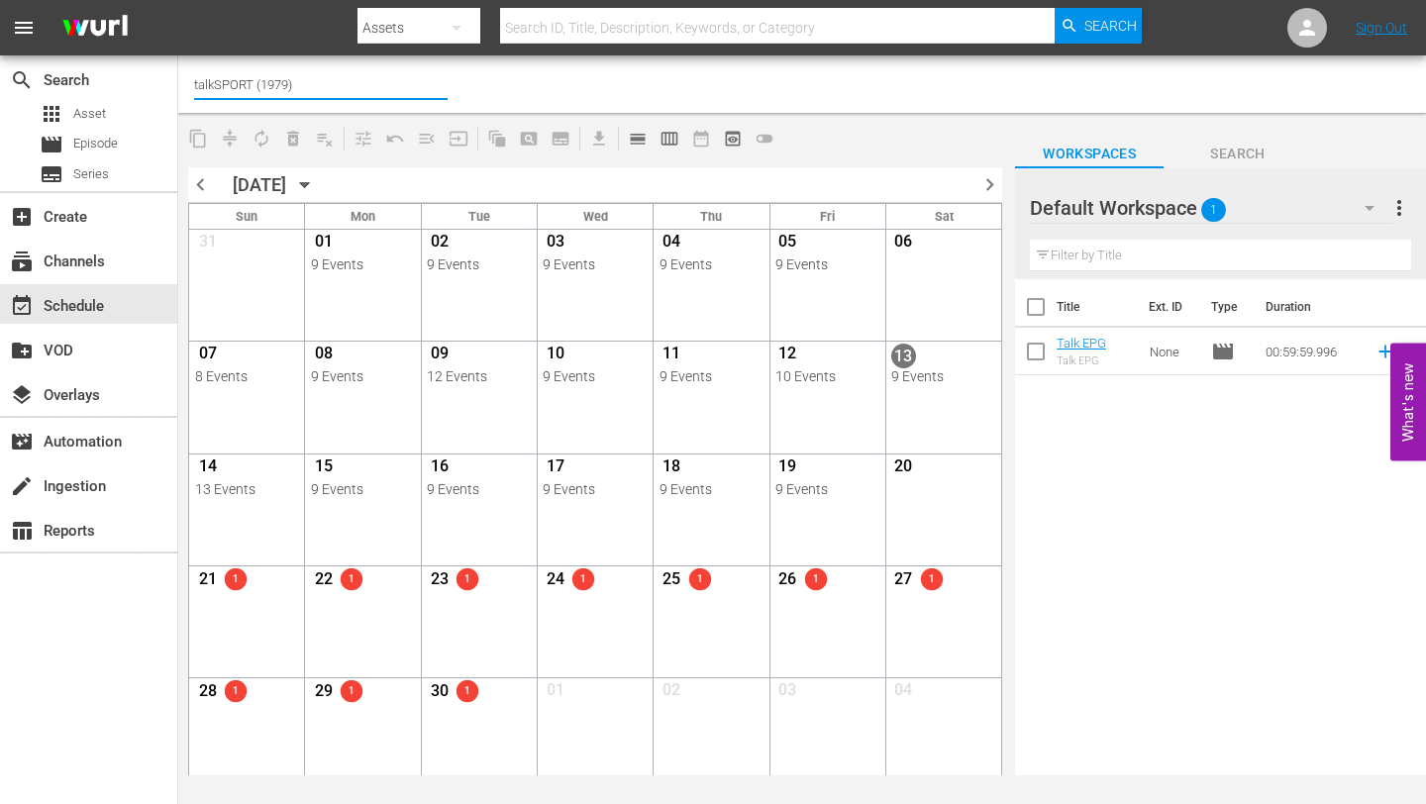
click at [317, 91] on input "talkSPORT (1979)" at bounding box center [321, 84] width 254 height 48
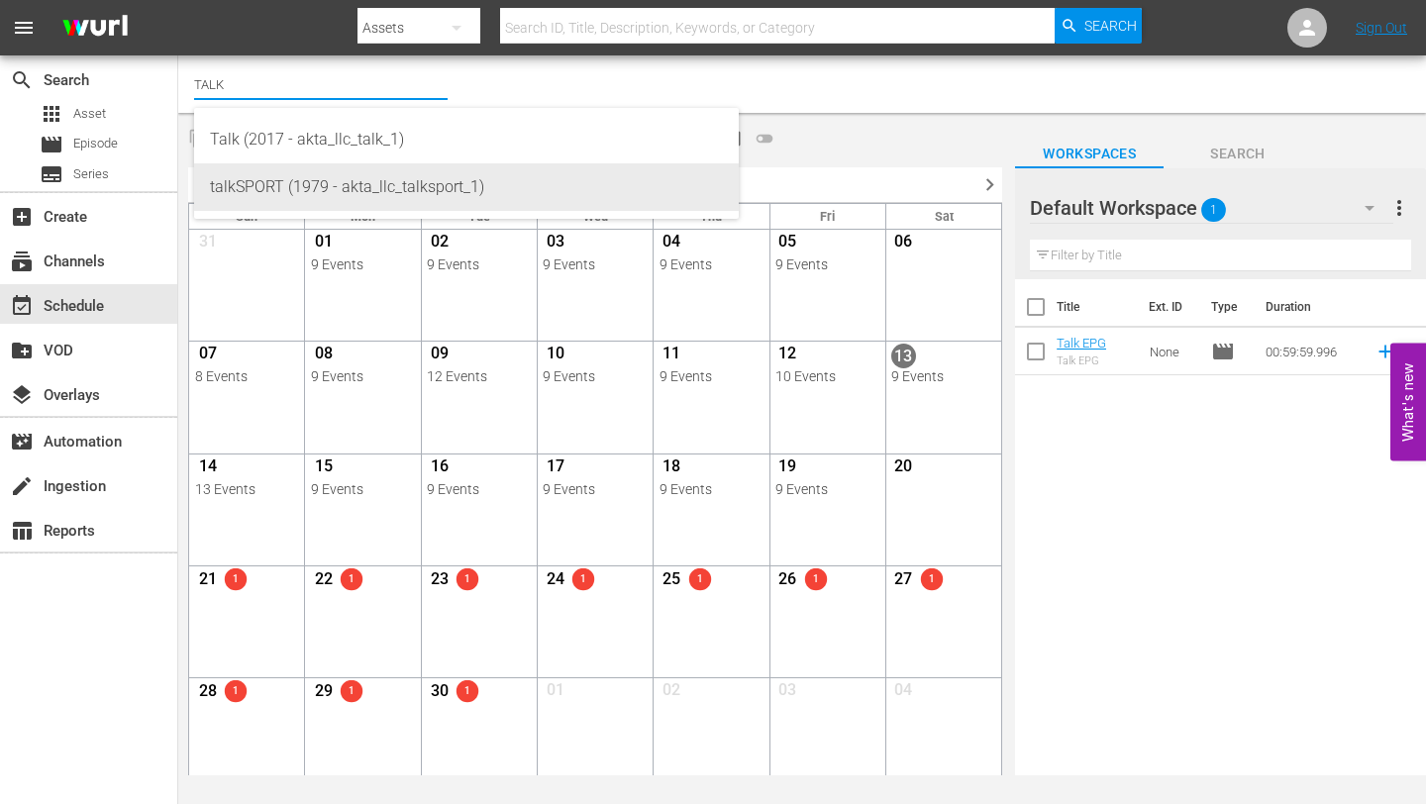
click at [411, 177] on div "talkSPORT (1979 - akta_llc_talksport_1)" at bounding box center [466, 187] width 513 height 48
type input "talkSPORT (1979 - akta_llc_talksport_1)"
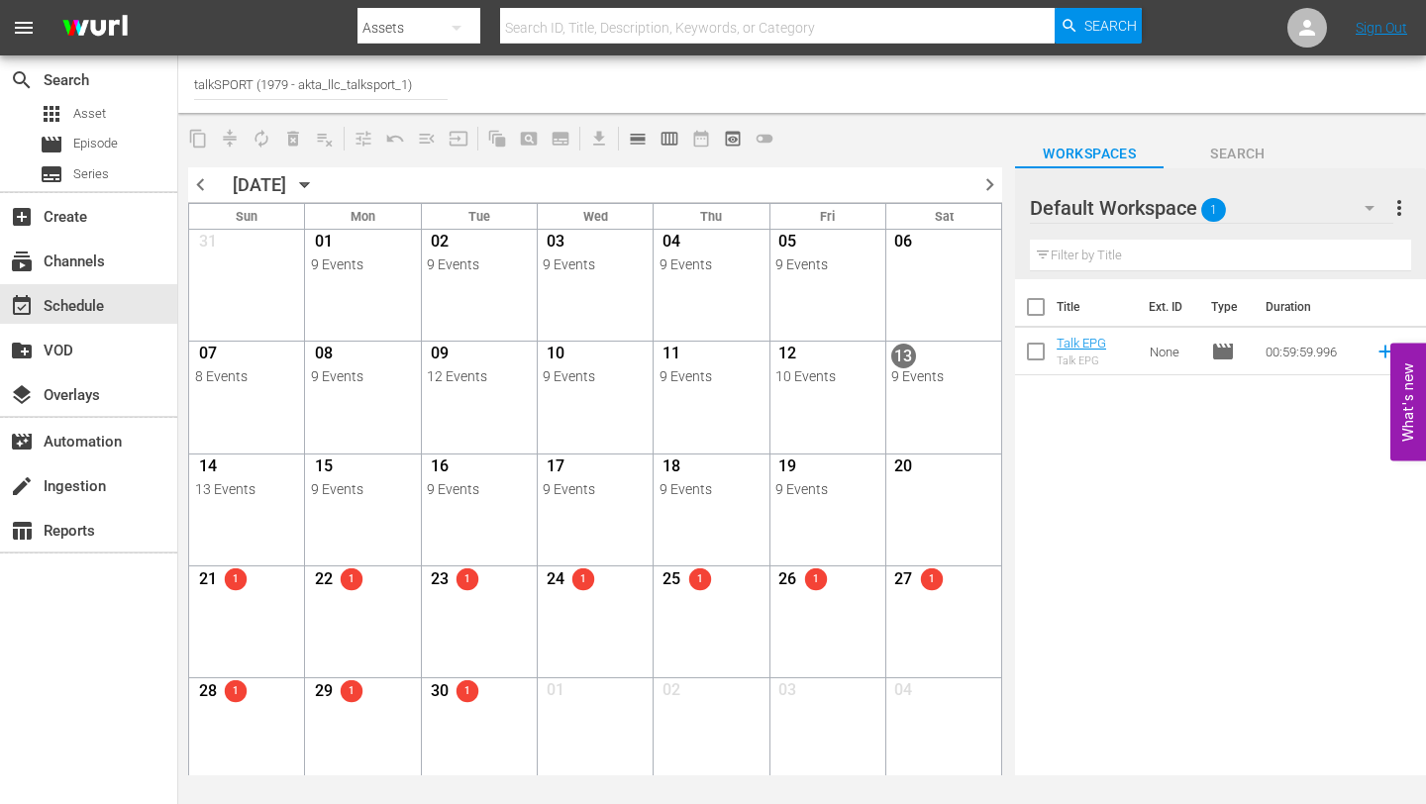
click at [459, 84] on div "Channel Title talkSPORT (1979 - akta_llc_talksport_1)" at bounding box center [526, 84] width 664 height 48
